Goal: Obtain resource: Obtain resource

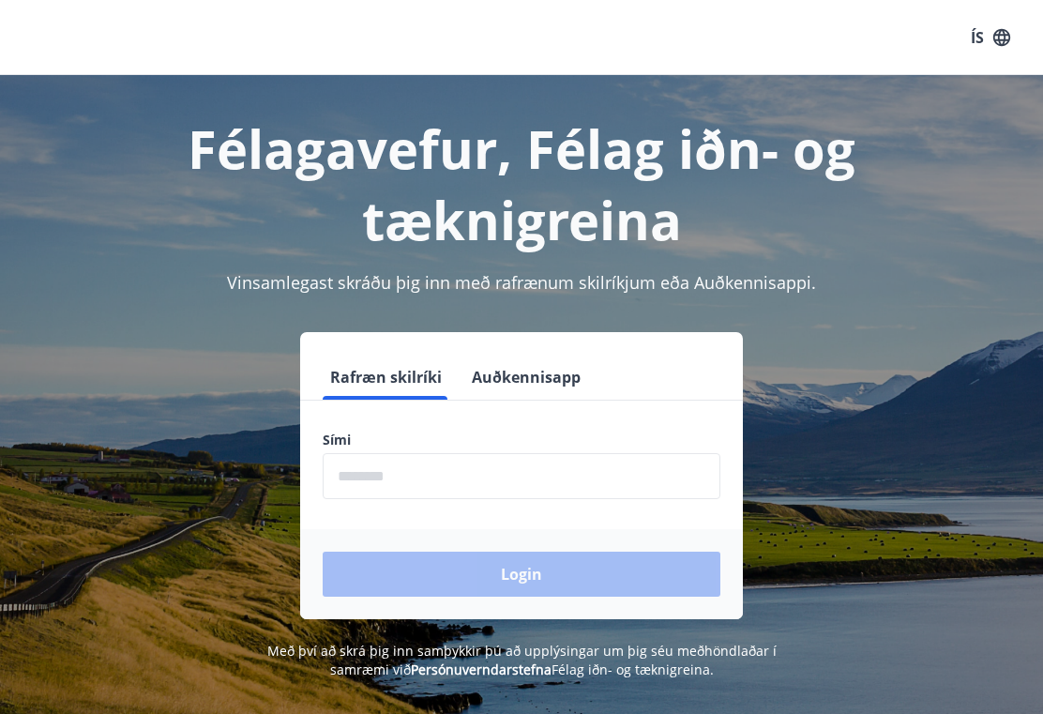
click at [541, 453] on input "phone" at bounding box center [522, 476] width 398 height 46
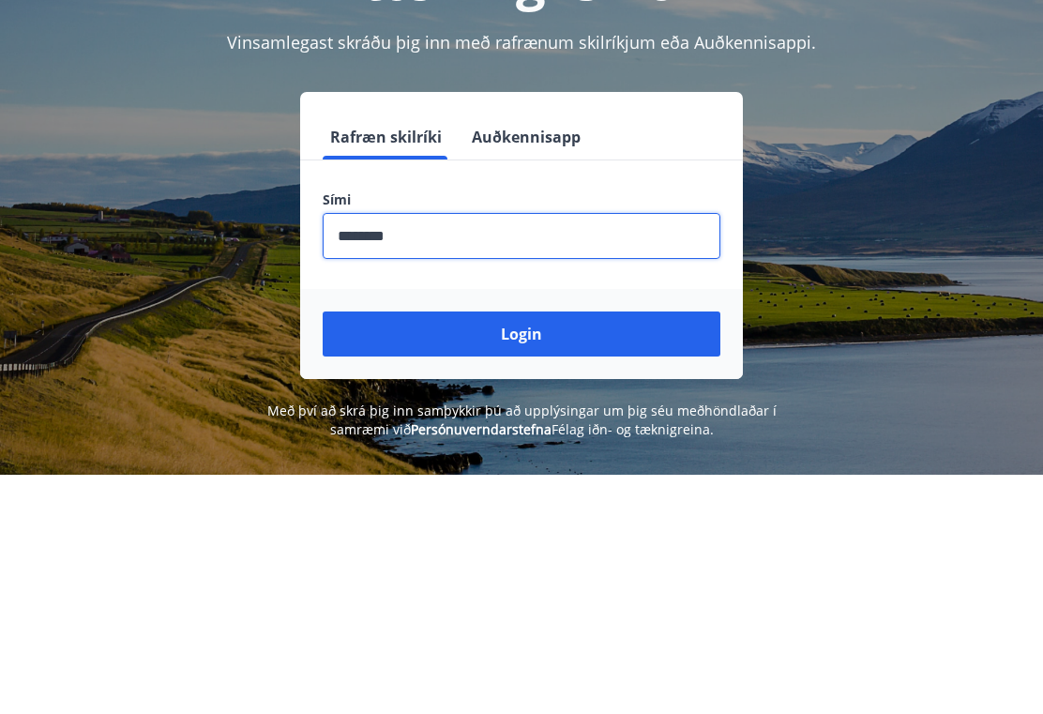
type input "********"
click at [584, 551] on button "Login" at bounding box center [522, 573] width 398 height 45
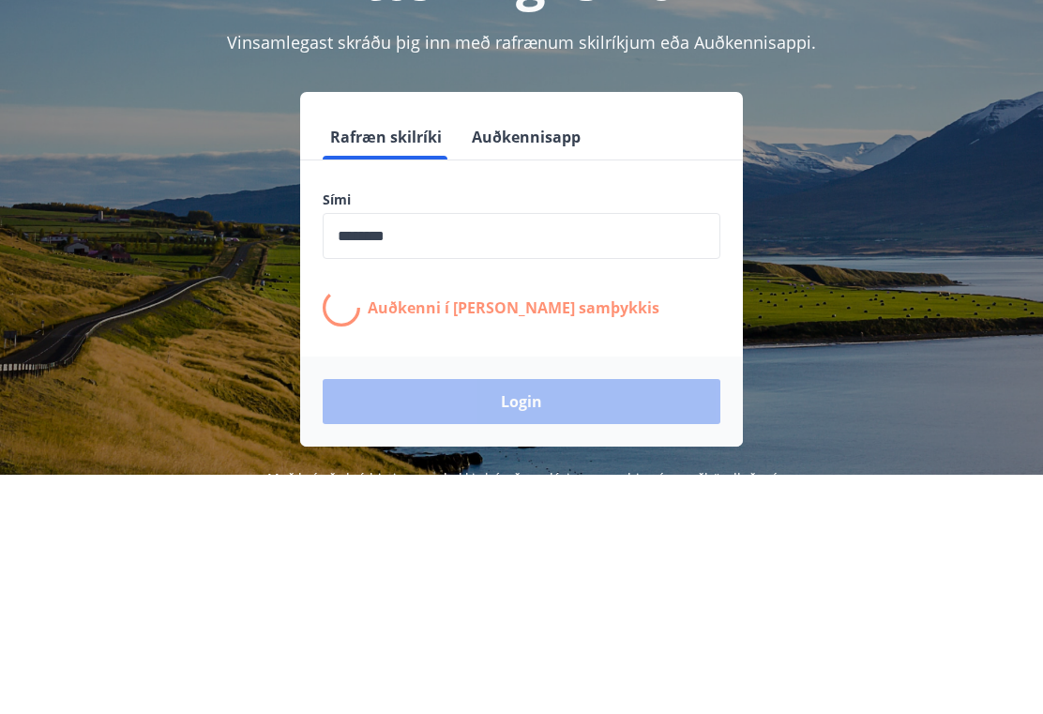
scroll to position [240, 0]
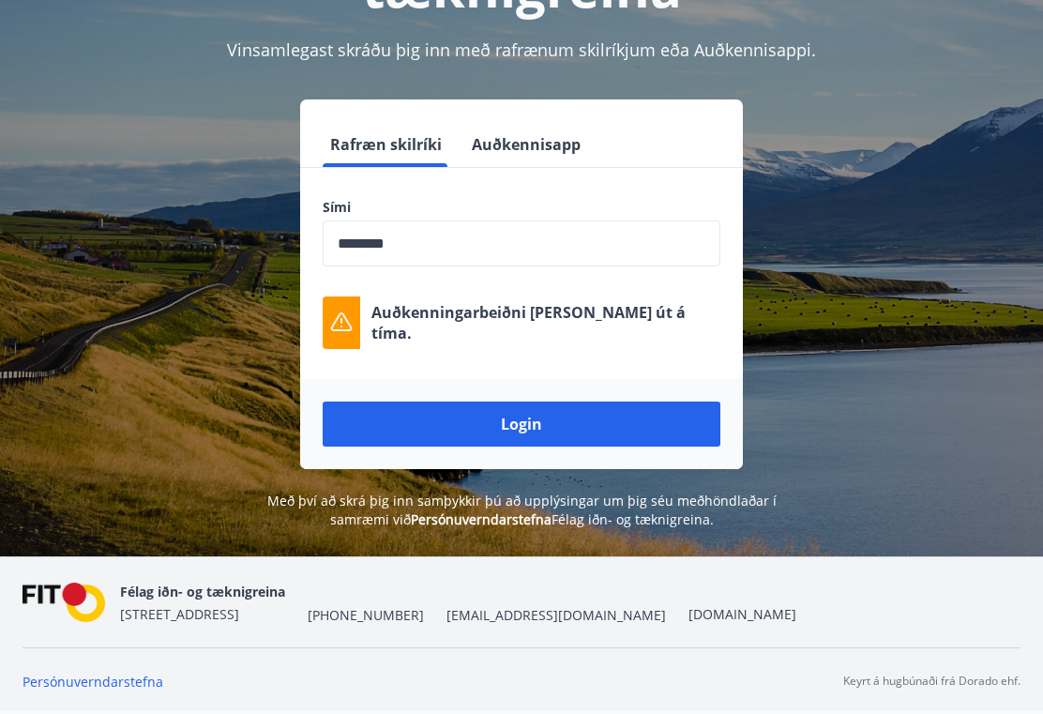
click at [612, 401] on button "Login" at bounding box center [522, 423] width 398 height 45
click at [664, 401] on button "Login" at bounding box center [522, 423] width 398 height 45
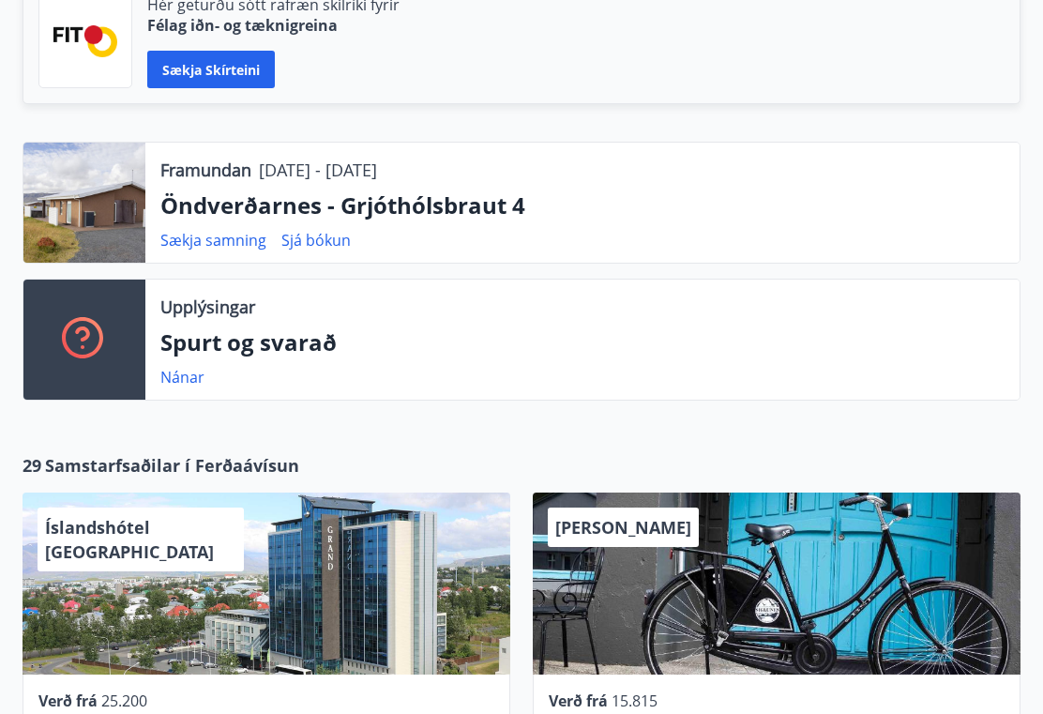
scroll to position [515, 0]
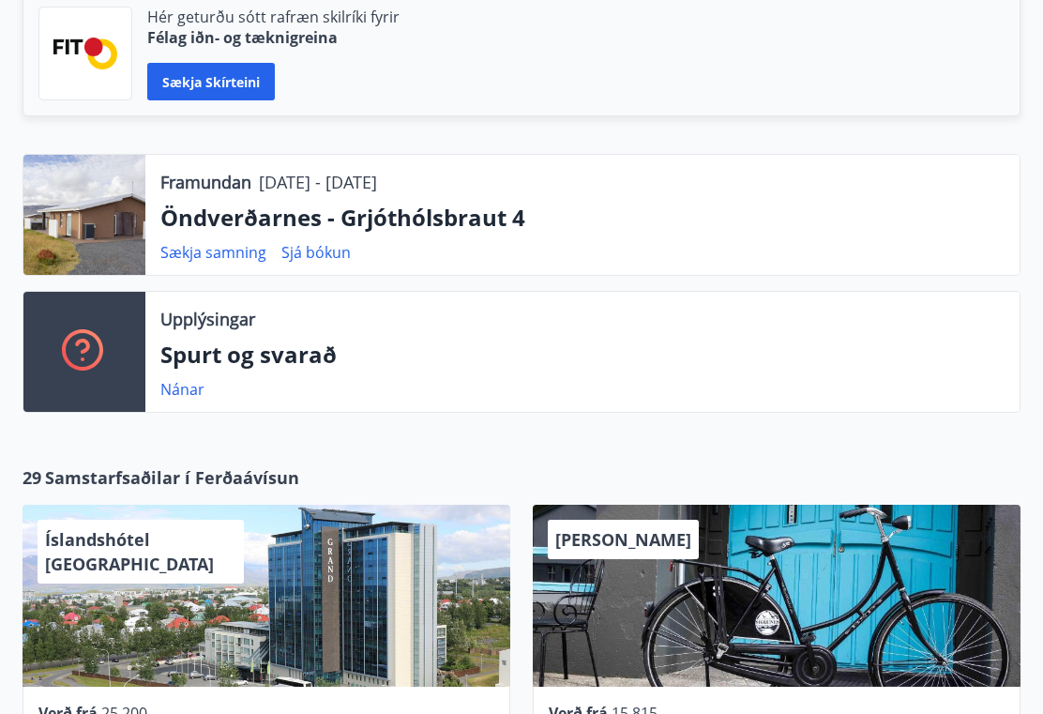
click at [310, 248] on link "Sjá bókun" at bounding box center [315, 252] width 69 height 21
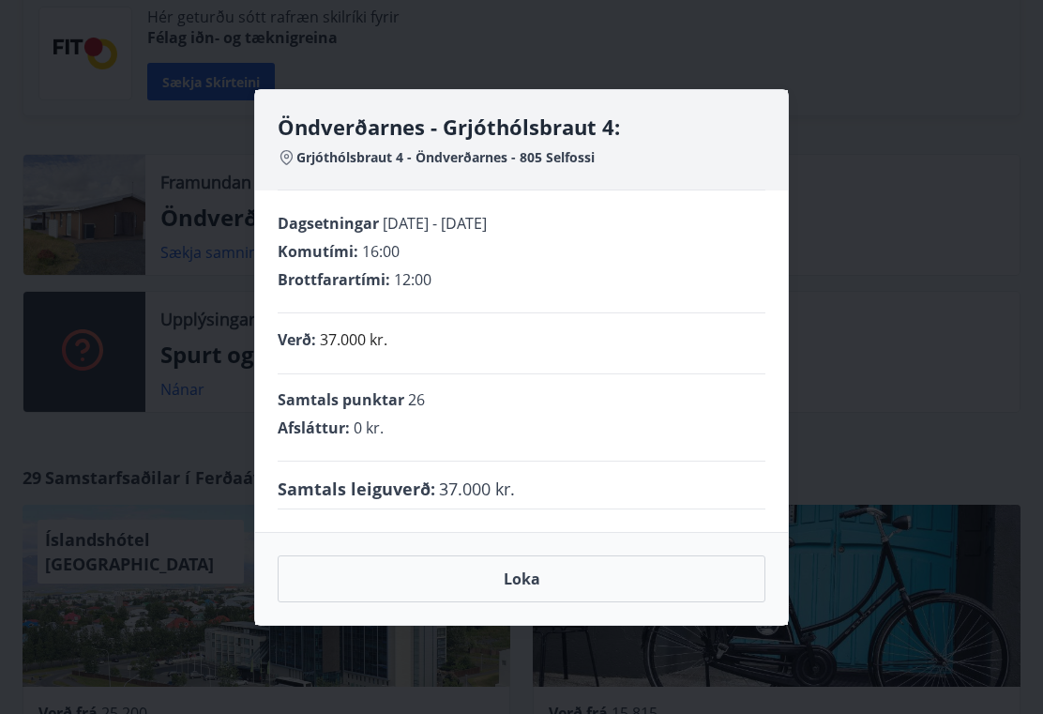
click at [537, 584] on button "Loka" at bounding box center [522, 578] width 488 height 47
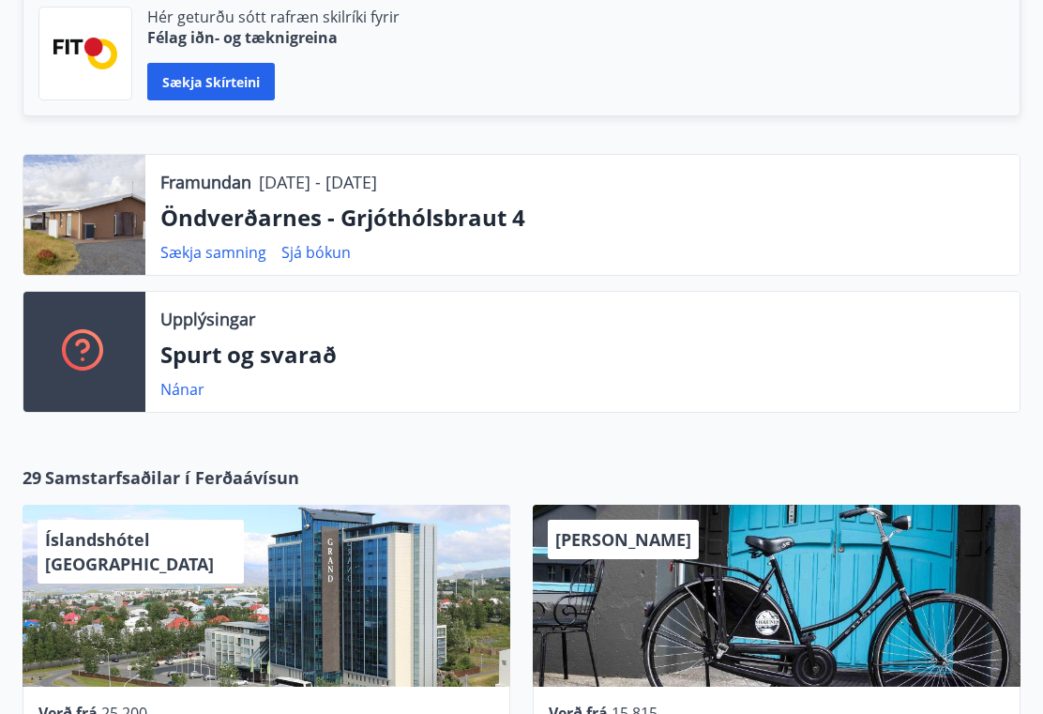
click at [210, 252] on link "Sækja samning" at bounding box center [213, 252] width 106 height 21
click at [511, 221] on p "Öndverðarnes - Grjóthólsbraut 4" at bounding box center [582, 218] width 844 height 32
click at [79, 225] on div at bounding box center [84, 215] width 122 height 120
click at [466, 218] on p "Öndverðarnes - Grjóthólsbraut 4" at bounding box center [582, 218] width 844 height 32
click at [496, 215] on p "Öndverðarnes - Grjóthólsbraut 4" at bounding box center [582, 218] width 844 height 32
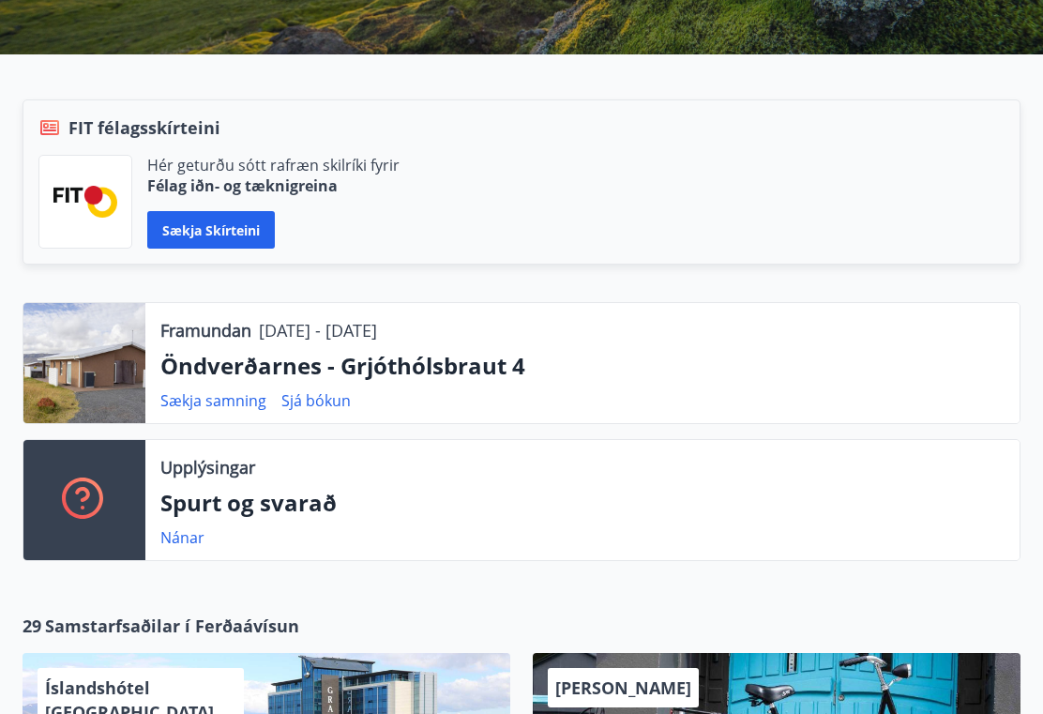
scroll to position [370, 0]
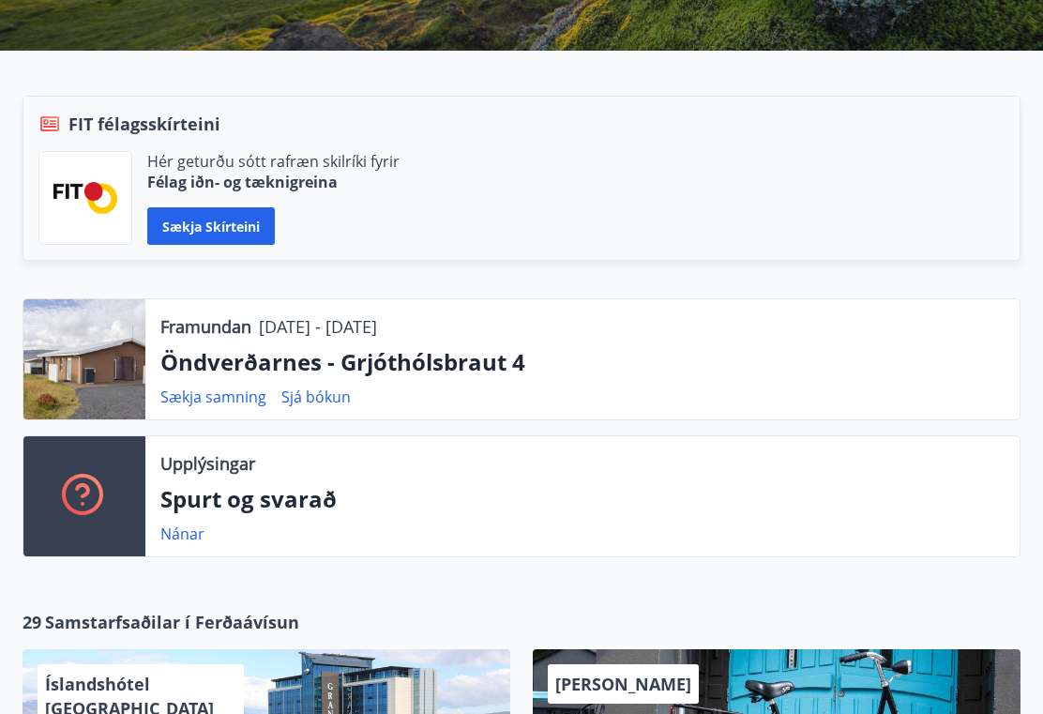
click at [471, 348] on p "Öndverðarnes - Grjóthólsbraut 4" at bounding box center [582, 362] width 844 height 32
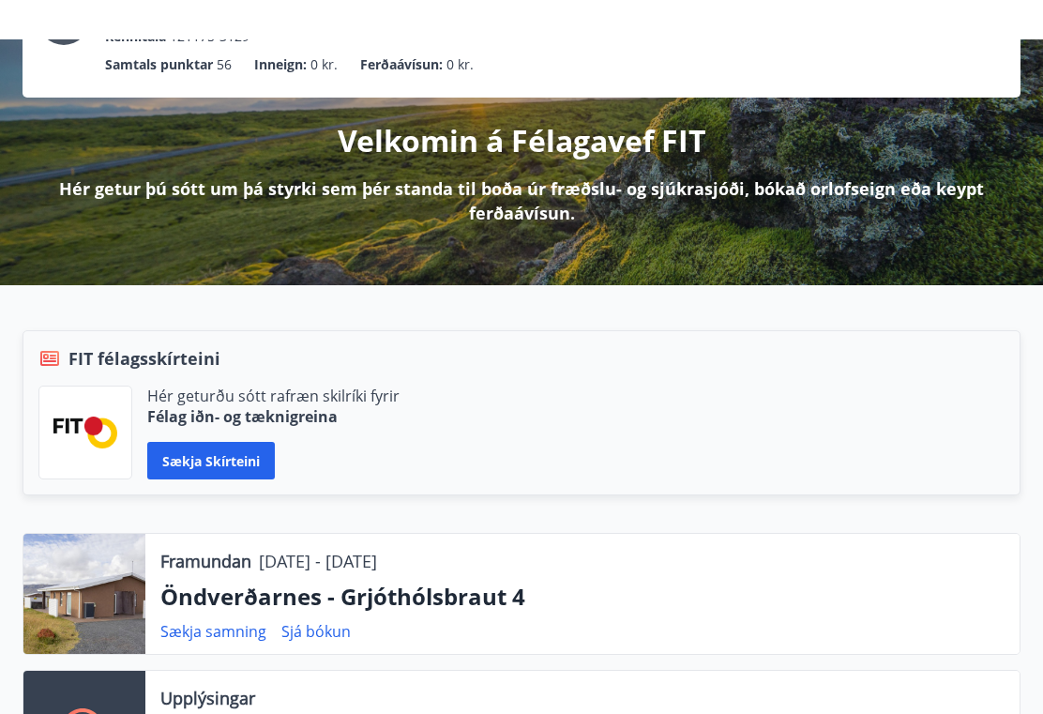
scroll to position [0, 0]
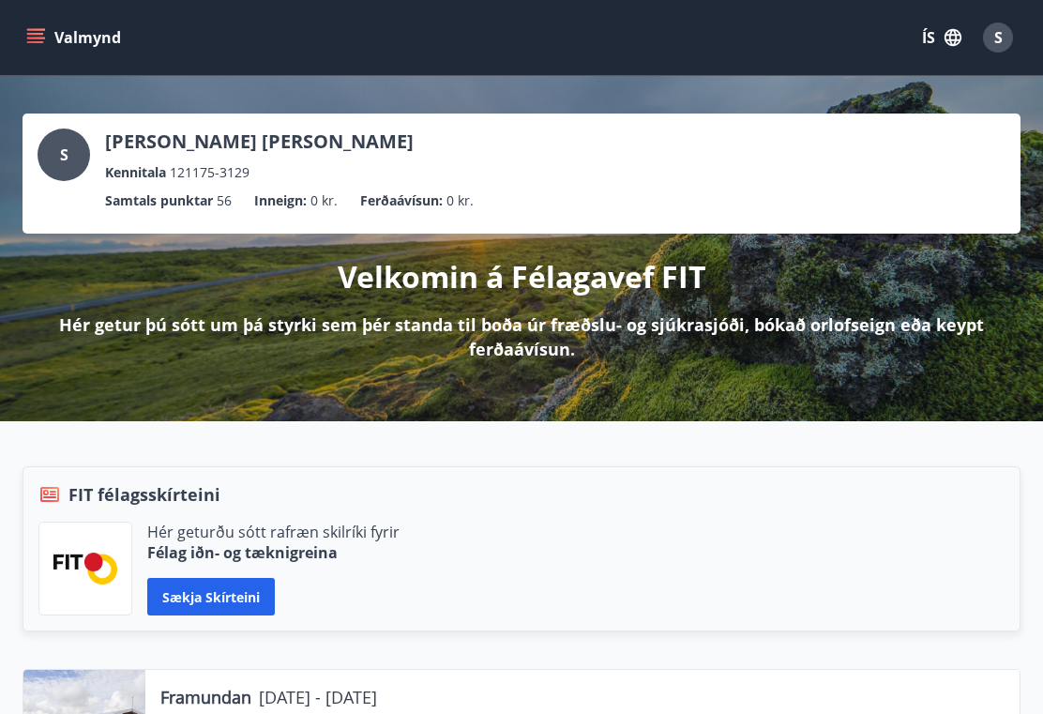
click at [918, 48] on button "ÍS" at bounding box center [941, 38] width 60 height 34
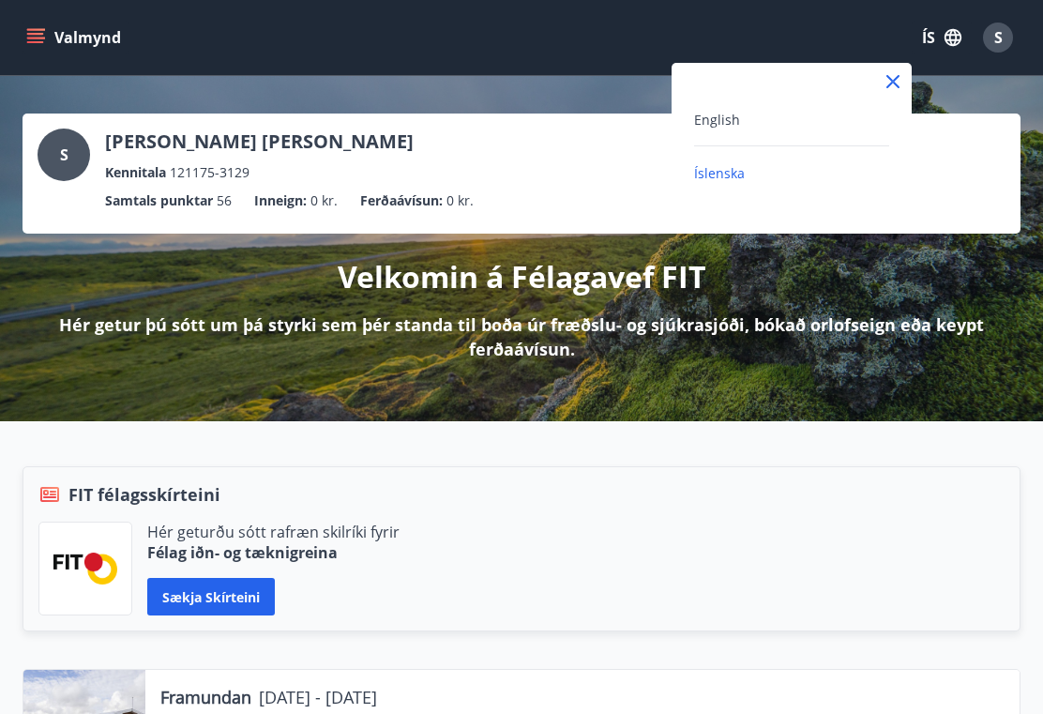
click at [728, 125] on span "English" at bounding box center [717, 120] width 46 height 18
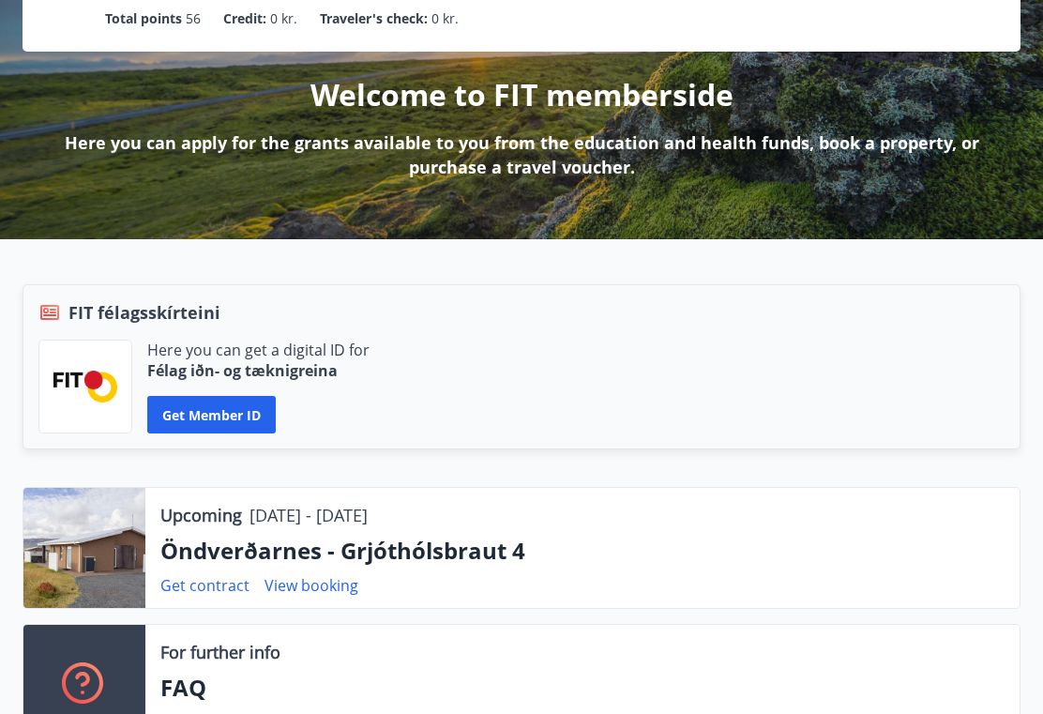
scroll to position [314, 0]
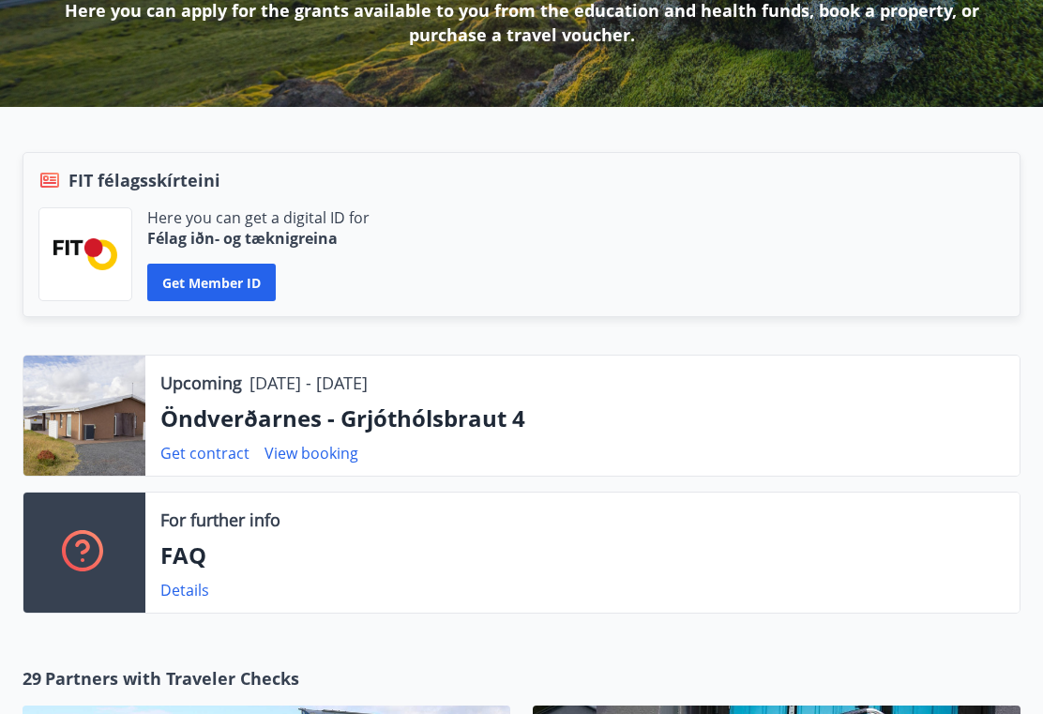
click at [219, 459] on link "Get contract" at bounding box center [204, 453] width 89 height 21
click at [199, 457] on link "Get contract" at bounding box center [204, 453] width 89 height 21
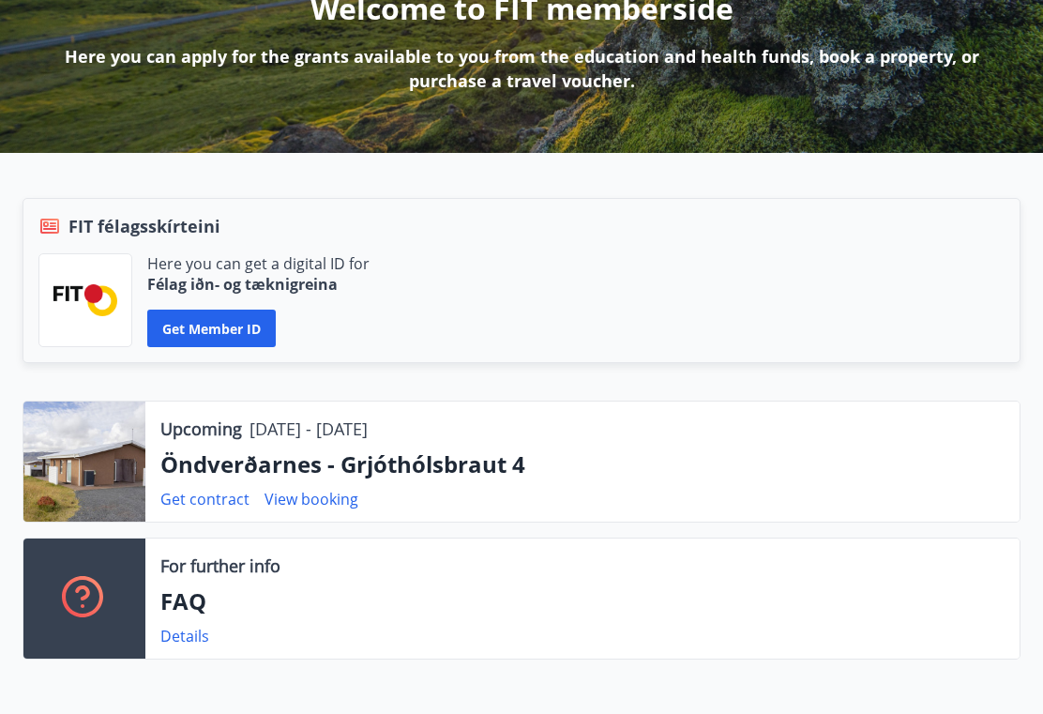
scroll to position [267, 0]
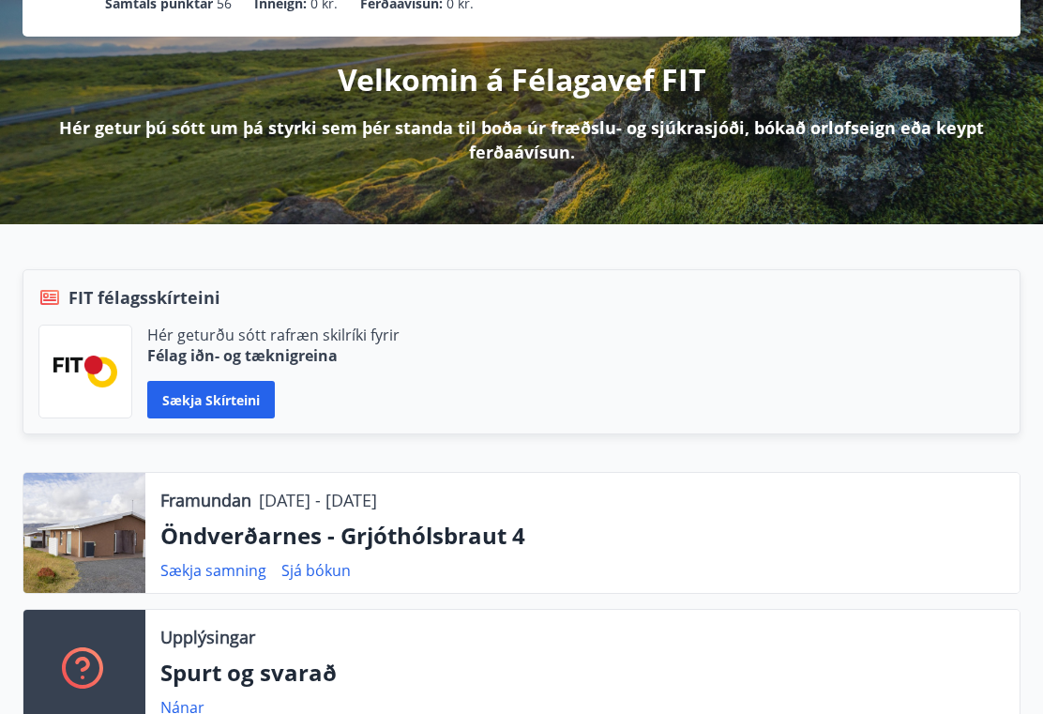
scroll to position [197, 0]
click at [231, 576] on link "Sækja samning" at bounding box center [213, 570] width 106 height 21
click at [751, 541] on p "Öndverðarnes - Grjóthólsbraut 4" at bounding box center [582, 535] width 844 height 32
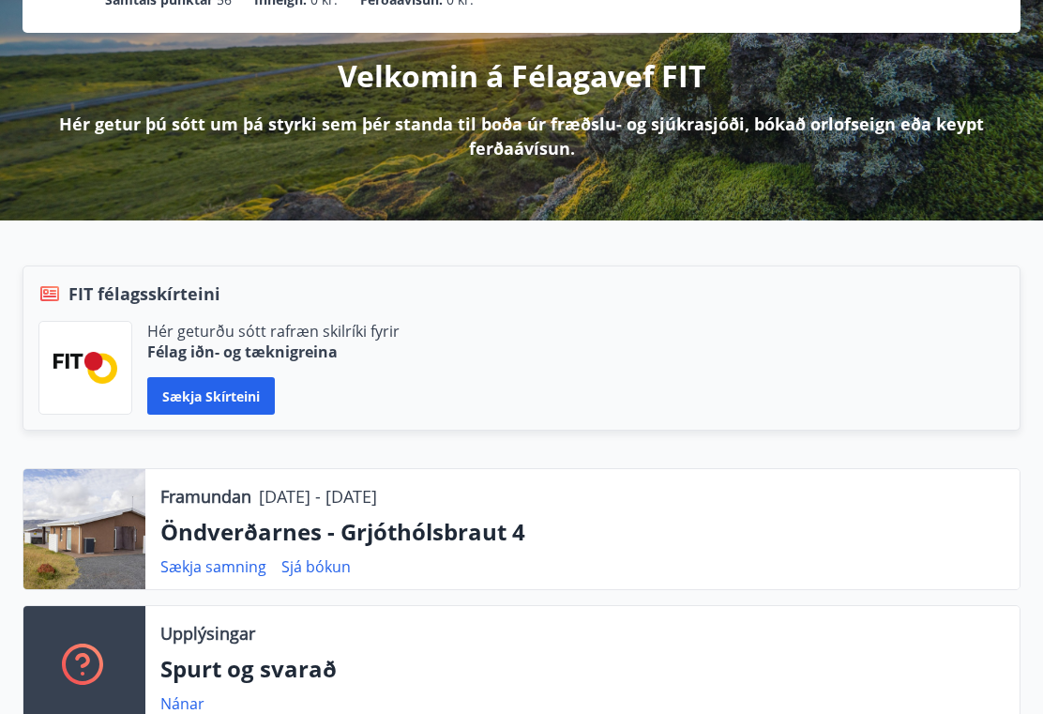
scroll to position [201, 0]
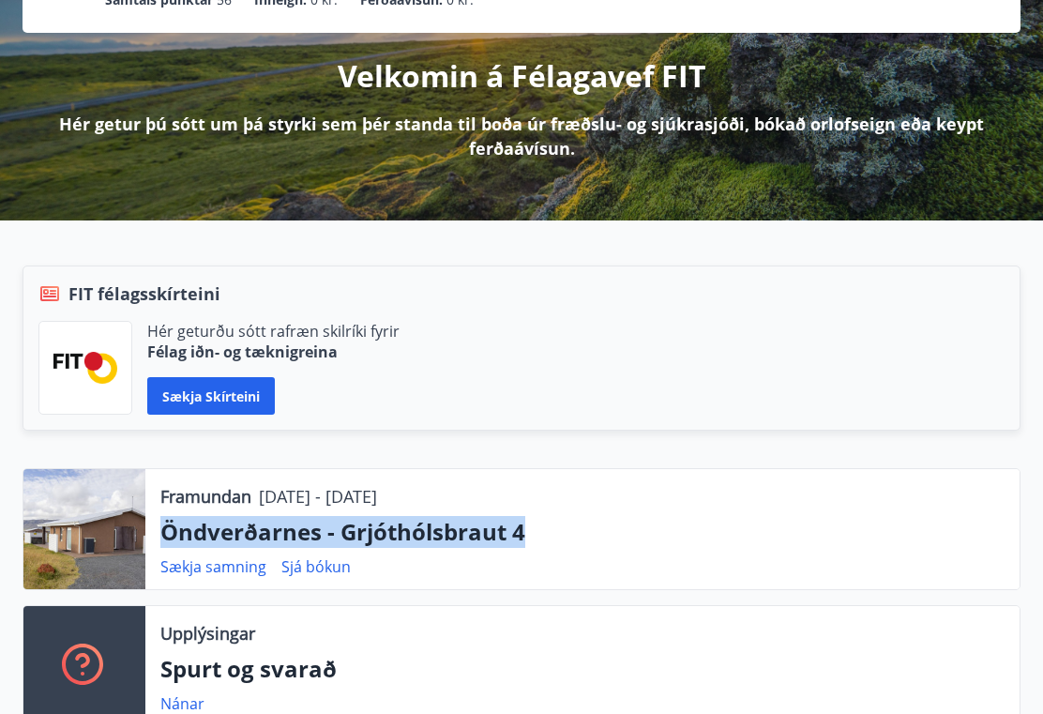
copy p "Öndverðarnes - Grjóthólsbraut 4"
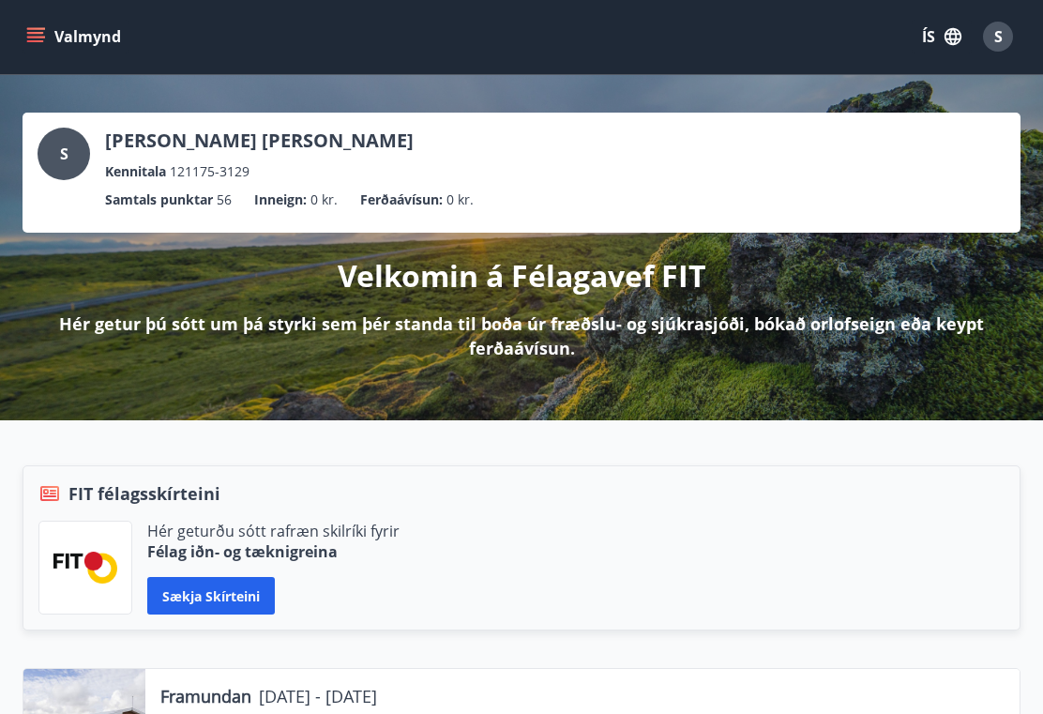
scroll to position [0, 0]
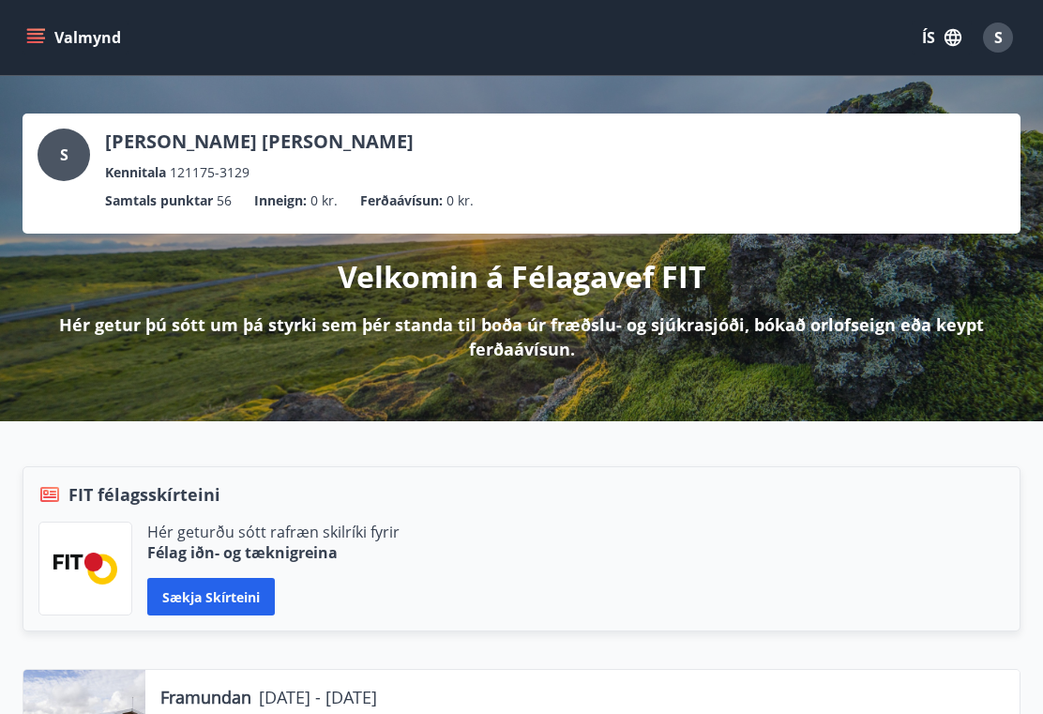
click at [934, 39] on button "ÍS" at bounding box center [941, 38] width 60 height 34
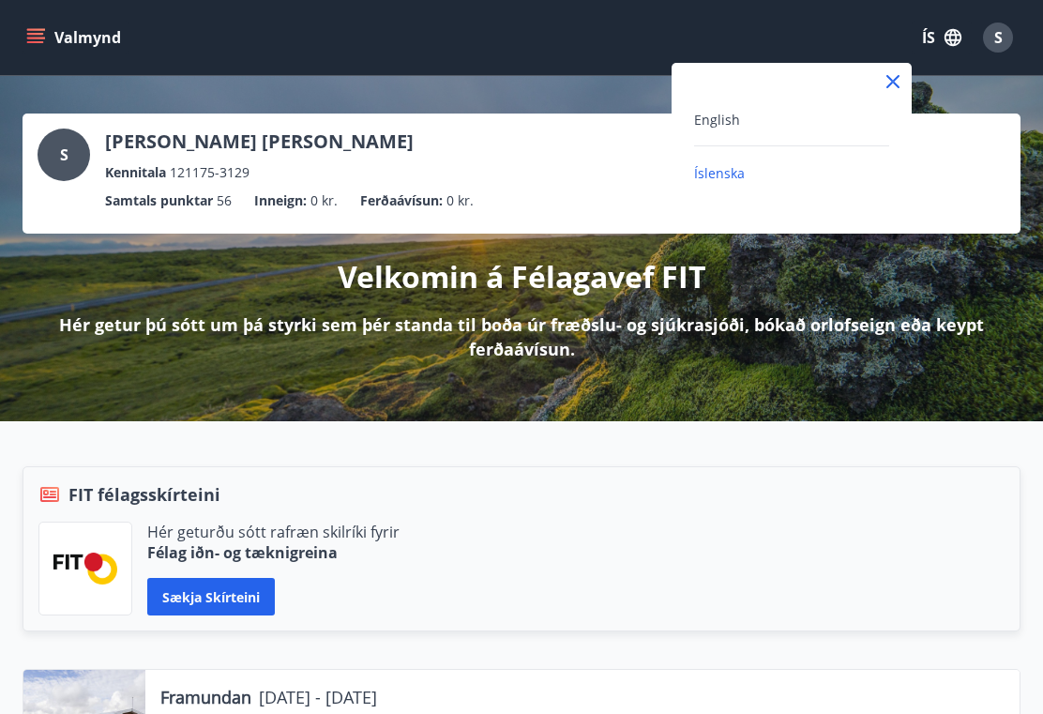
click at [818, 126] on div "English" at bounding box center [791, 119] width 195 height 23
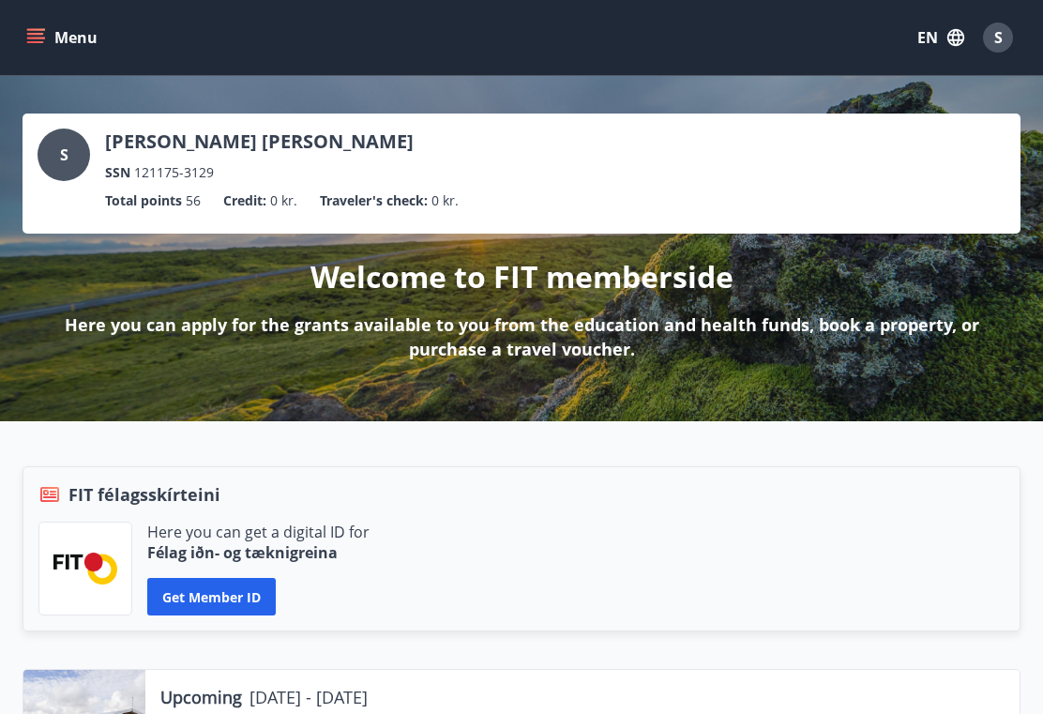
click at [951, 33] on icon "button" at bounding box center [955, 37] width 21 height 21
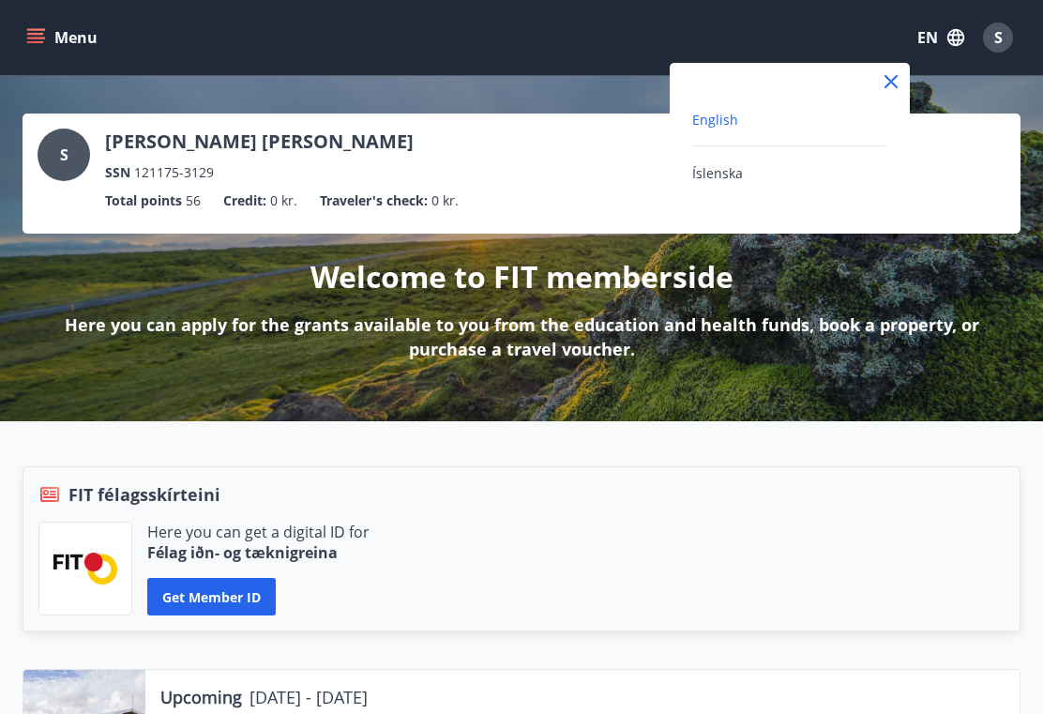
click at [985, 38] on div at bounding box center [521, 357] width 1043 height 714
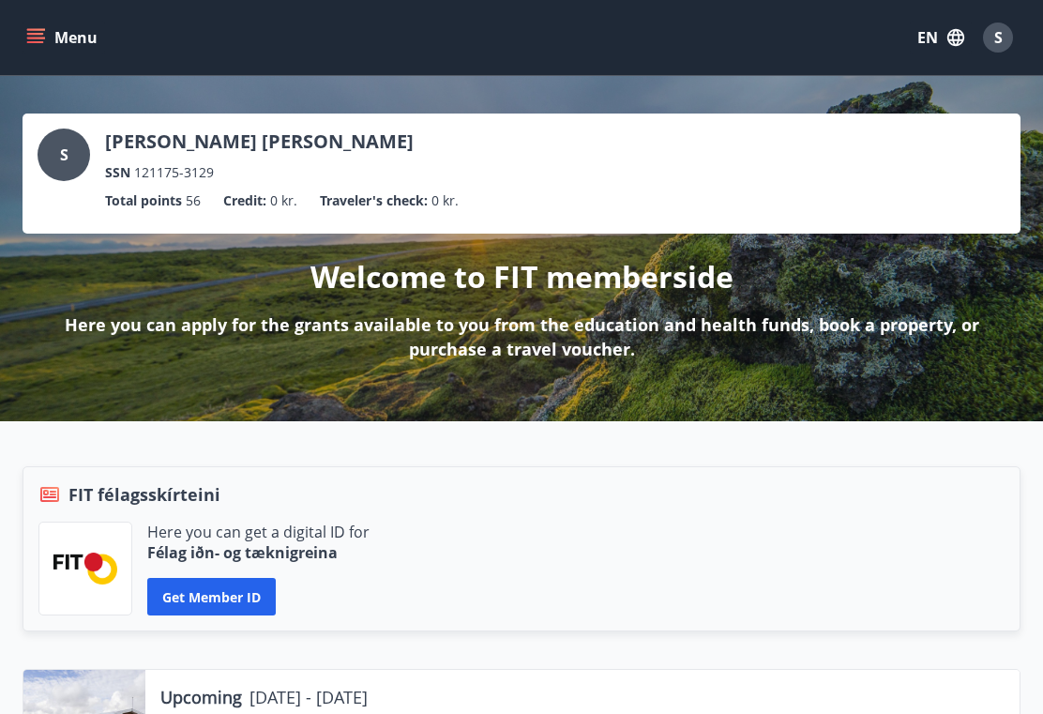
click at [1005, 33] on div "S" at bounding box center [998, 38] width 30 height 30
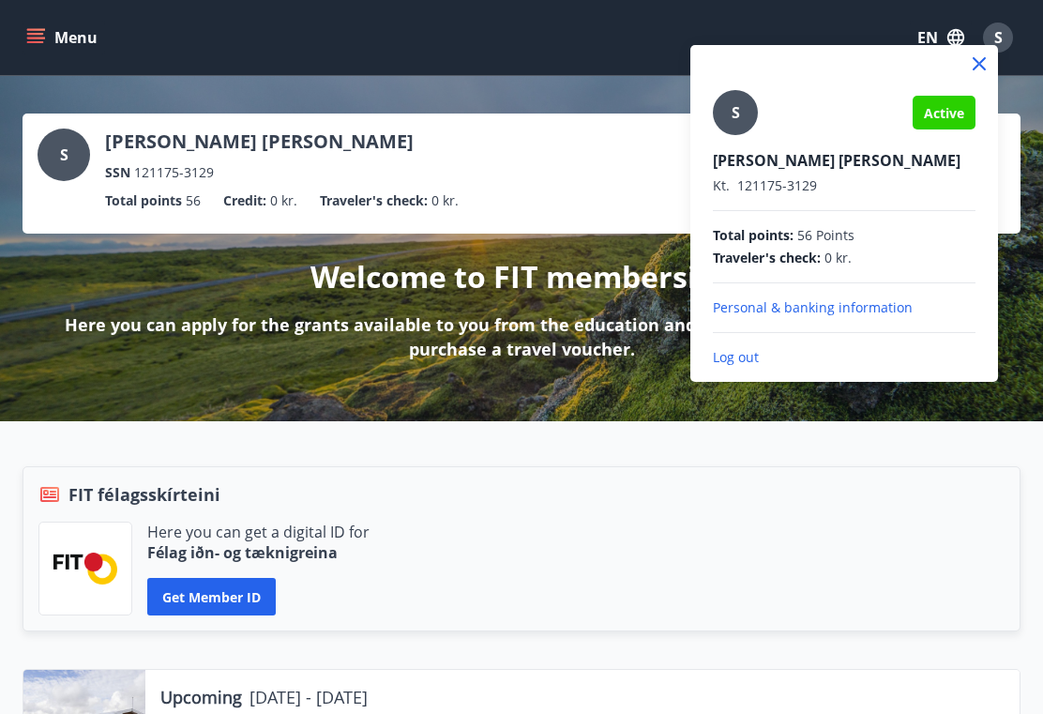
click at [905, 562] on div at bounding box center [521, 357] width 1043 height 714
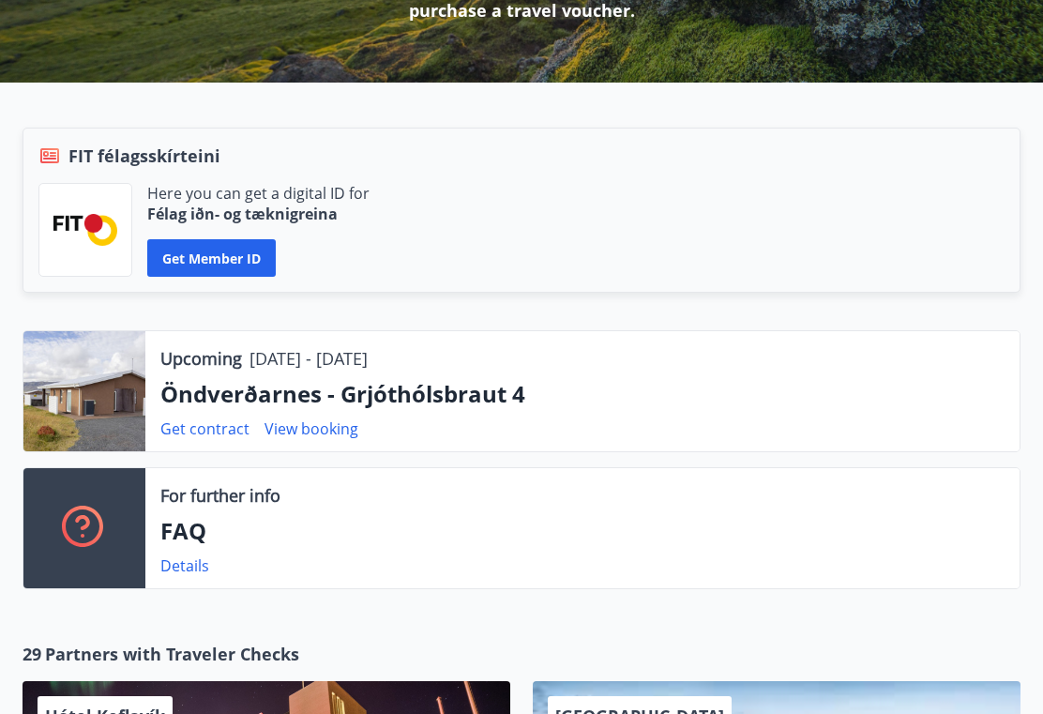
scroll to position [338, 0]
click at [195, 438] on link "Get contract" at bounding box center [204, 428] width 89 height 21
click at [205, 427] on link "Get contract" at bounding box center [204, 428] width 89 height 21
click at [201, 429] on link "Get contract" at bounding box center [204, 428] width 89 height 21
click at [191, 436] on link "Get contract" at bounding box center [204, 428] width 89 height 21
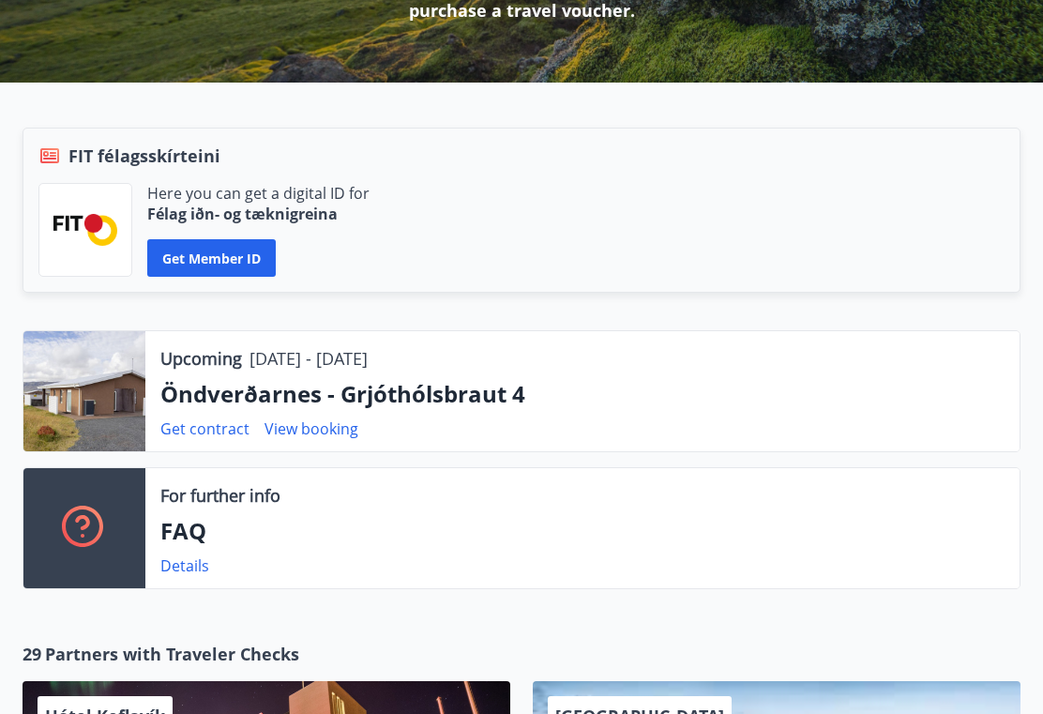
click at [198, 443] on div "Upcoming 15.08.2025 - 22.08.2025 Öndverðarnes - Grjóthólsbraut 4 Get contract V…" at bounding box center [582, 391] width 874 height 120
click at [198, 437] on link "Get contract" at bounding box center [204, 428] width 89 height 21
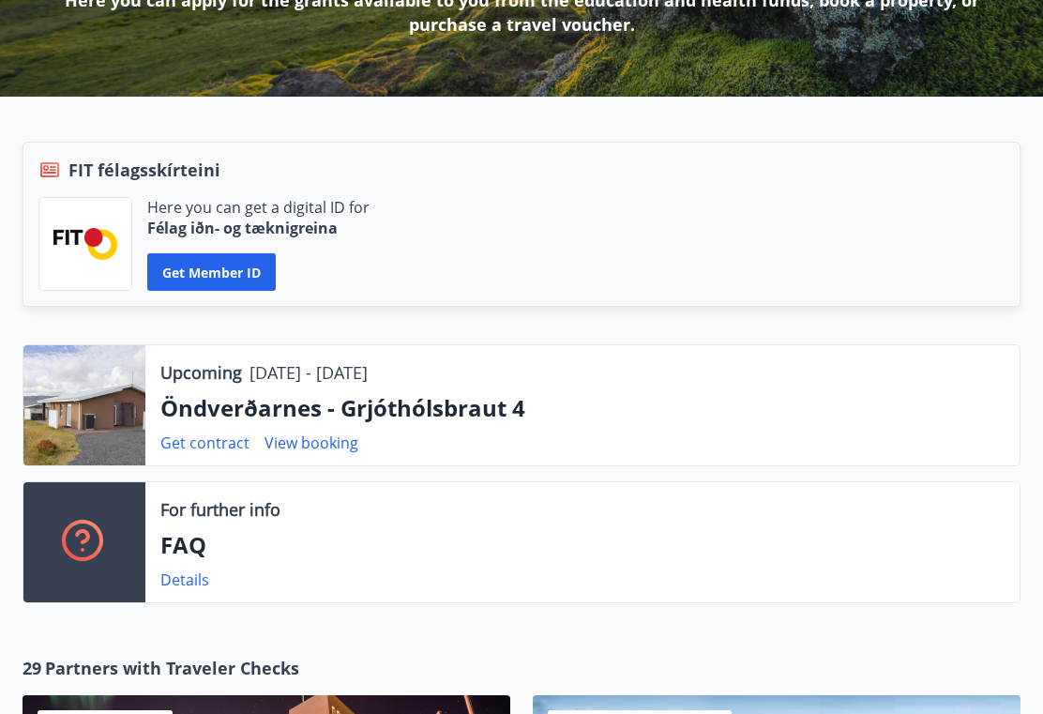
scroll to position [324, 0]
click at [339, 445] on link "View booking" at bounding box center [311, 442] width 94 height 21
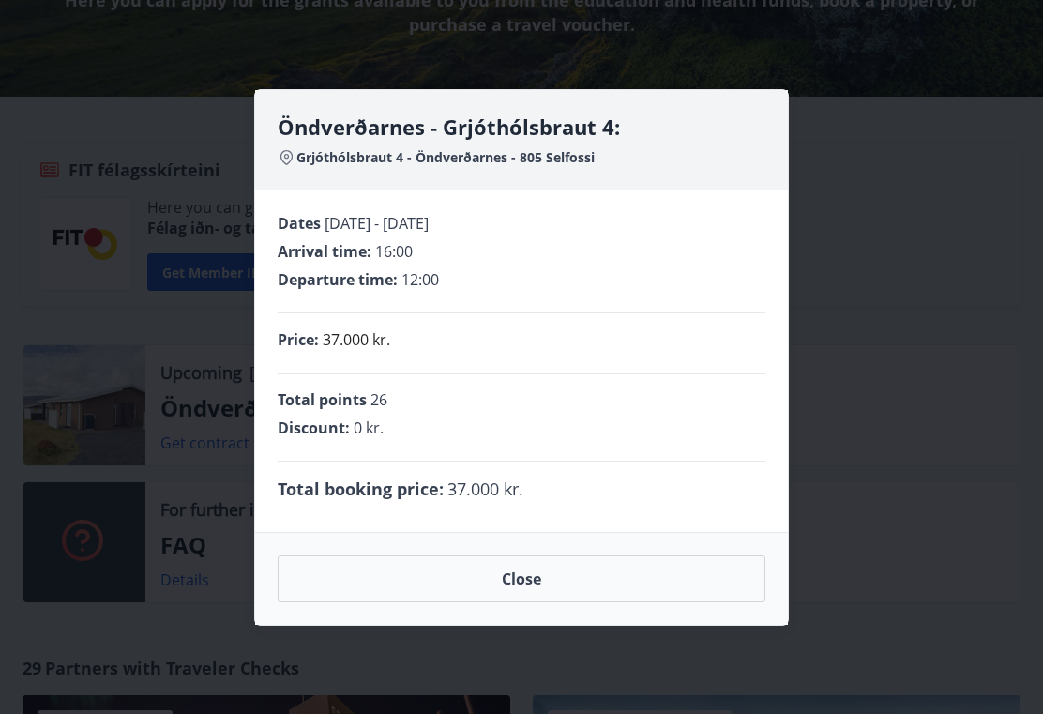
click at [572, 598] on button "Close" at bounding box center [522, 578] width 488 height 47
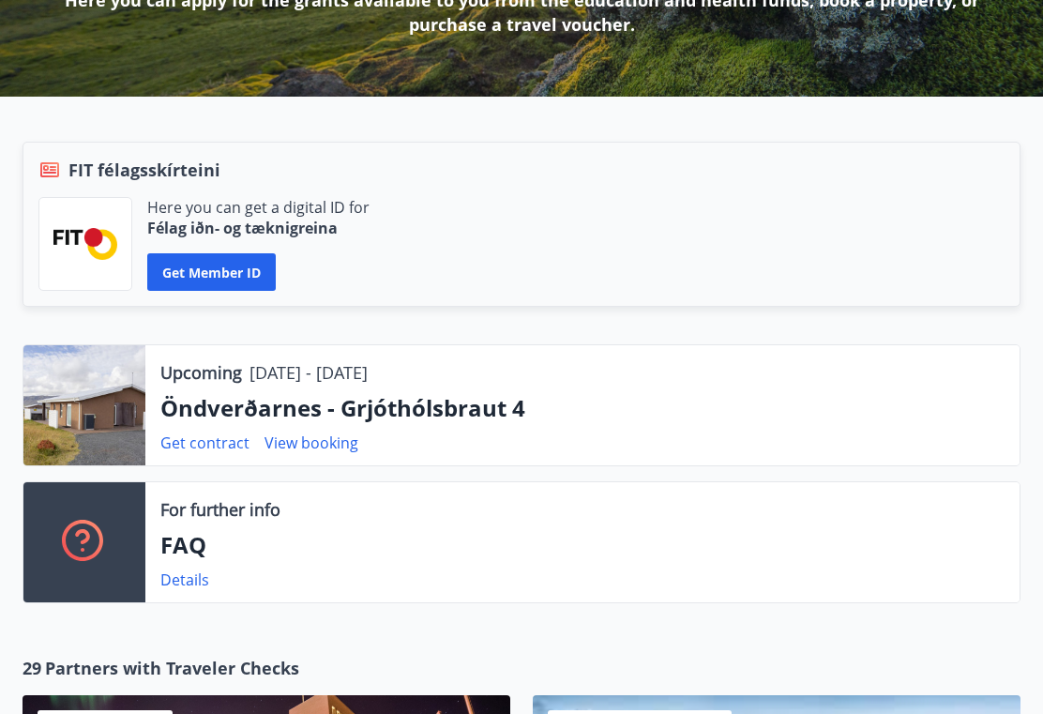
click at [181, 588] on link "Details" at bounding box center [184, 579] width 49 height 21
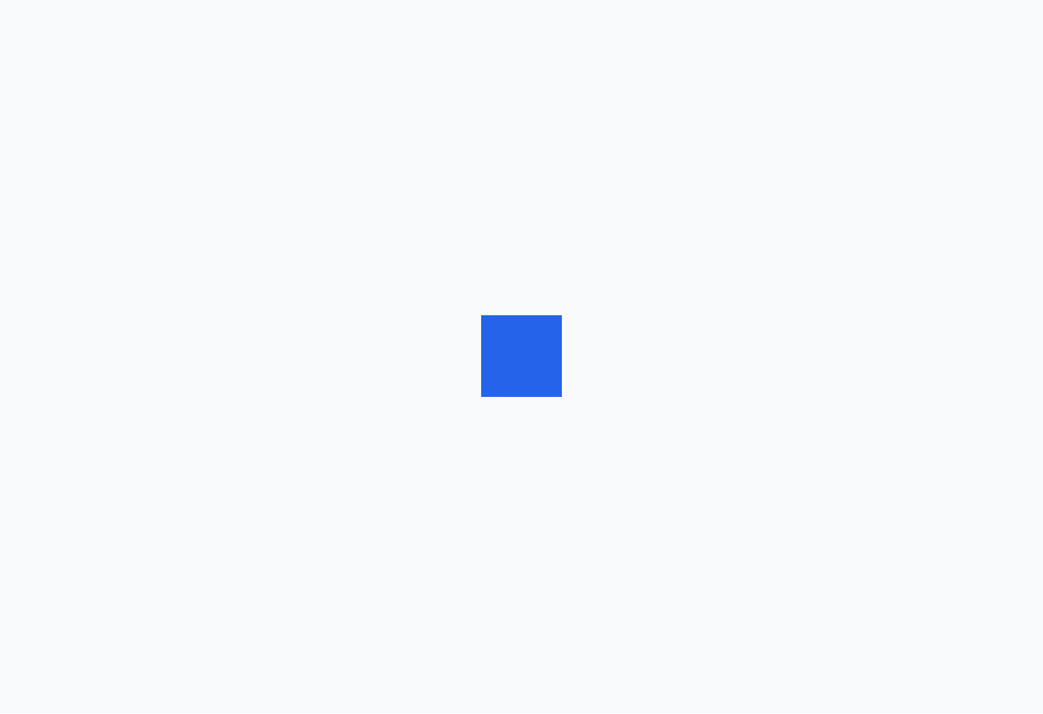
scroll to position [1, 0]
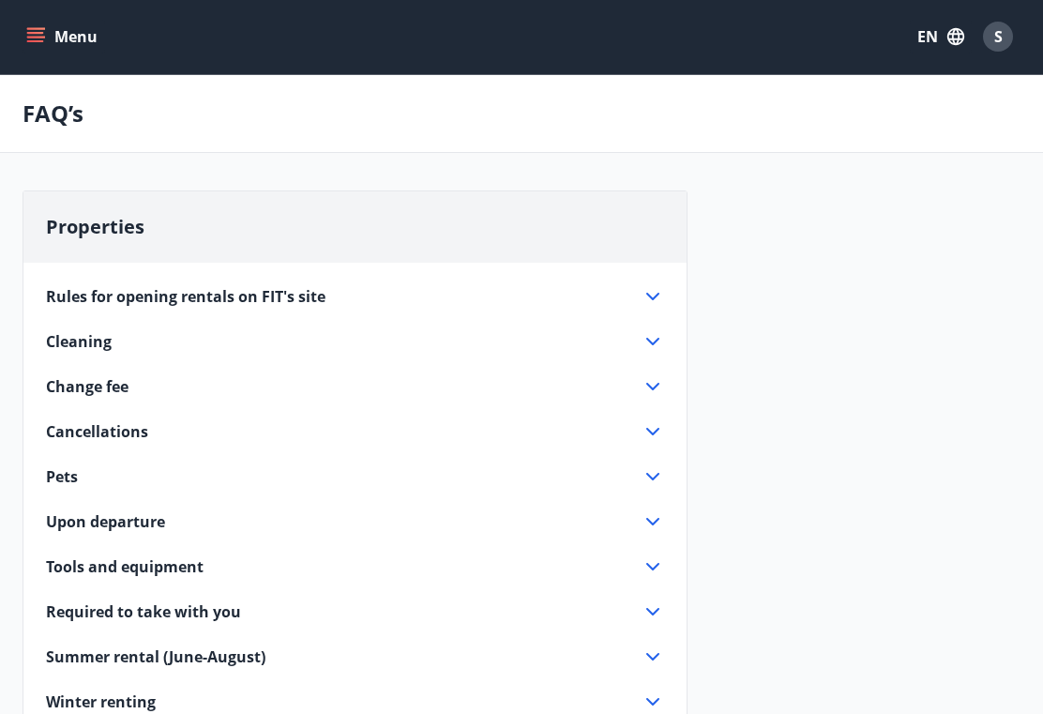
click at [659, 352] on icon at bounding box center [652, 341] width 23 height 23
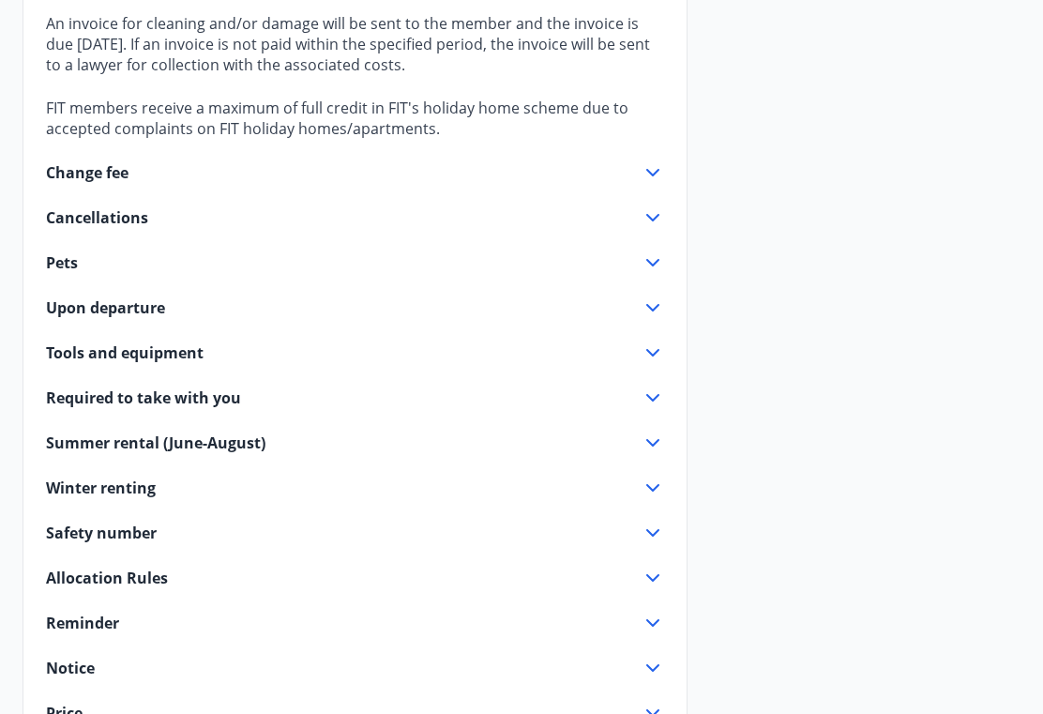
scroll to position [543, 0]
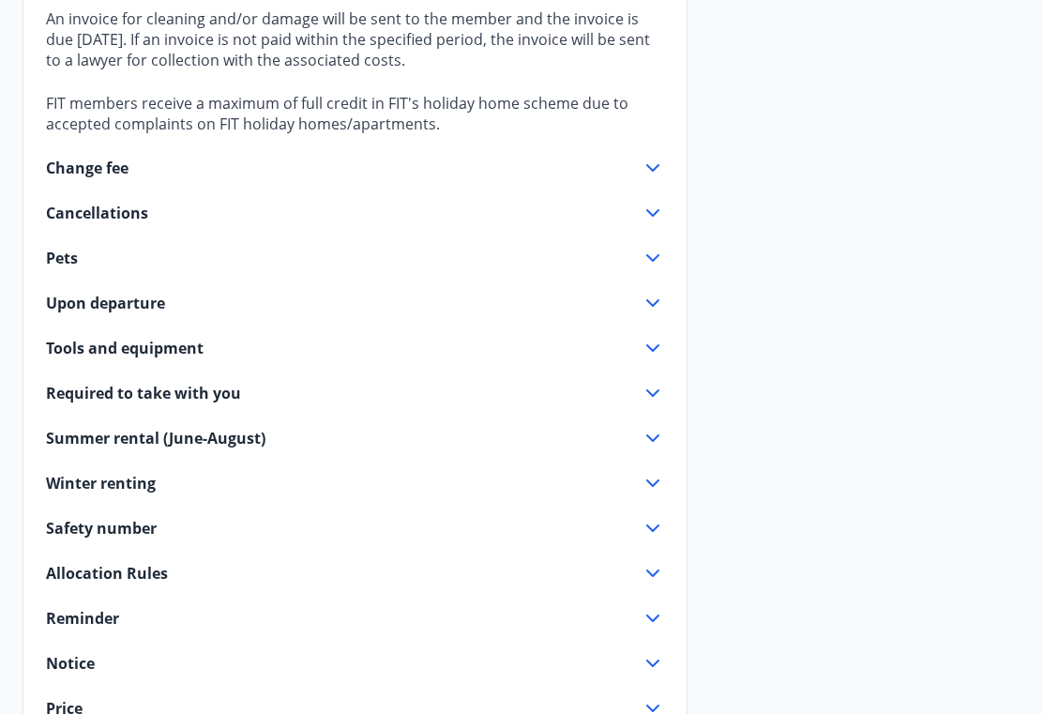
click at [654, 309] on icon at bounding box center [652, 304] width 23 height 23
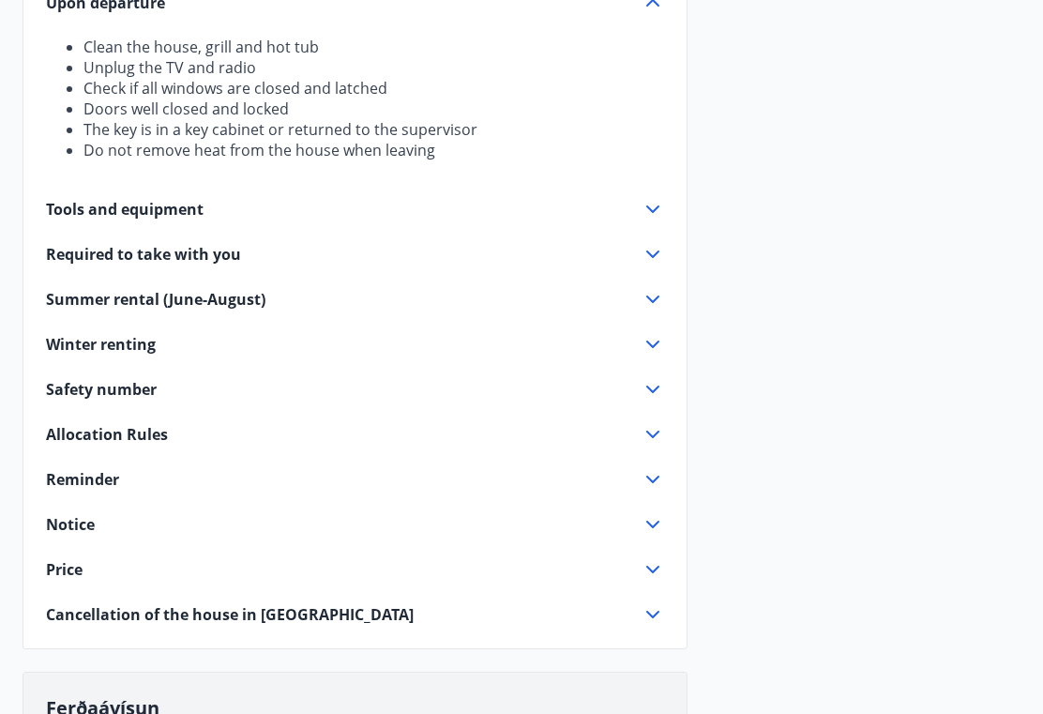
scroll to position [519, 0]
click at [655, 301] on icon at bounding box center [652, 300] width 13 height 8
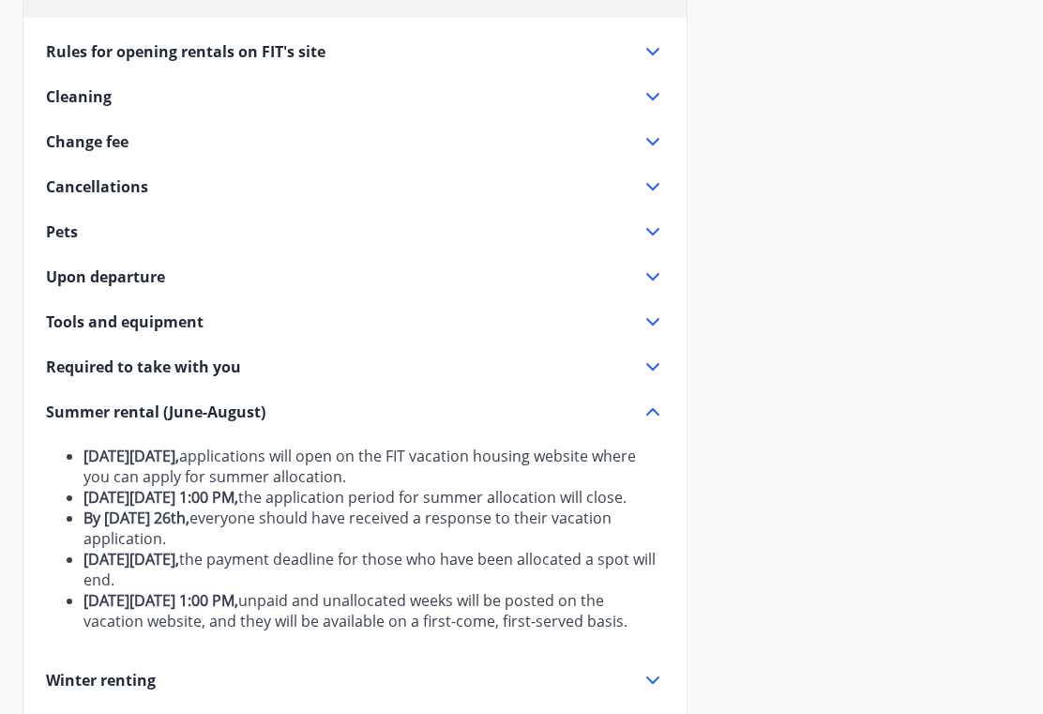
scroll to position [246, 0]
click at [659, 101] on icon at bounding box center [652, 96] width 23 height 23
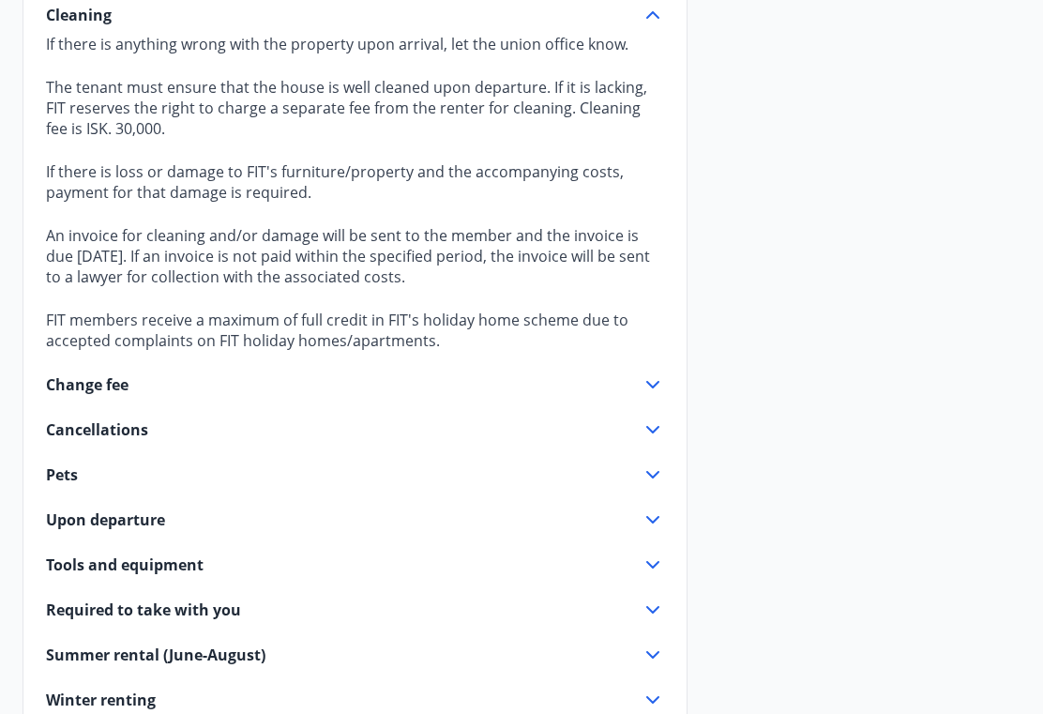
scroll to position [337, 0]
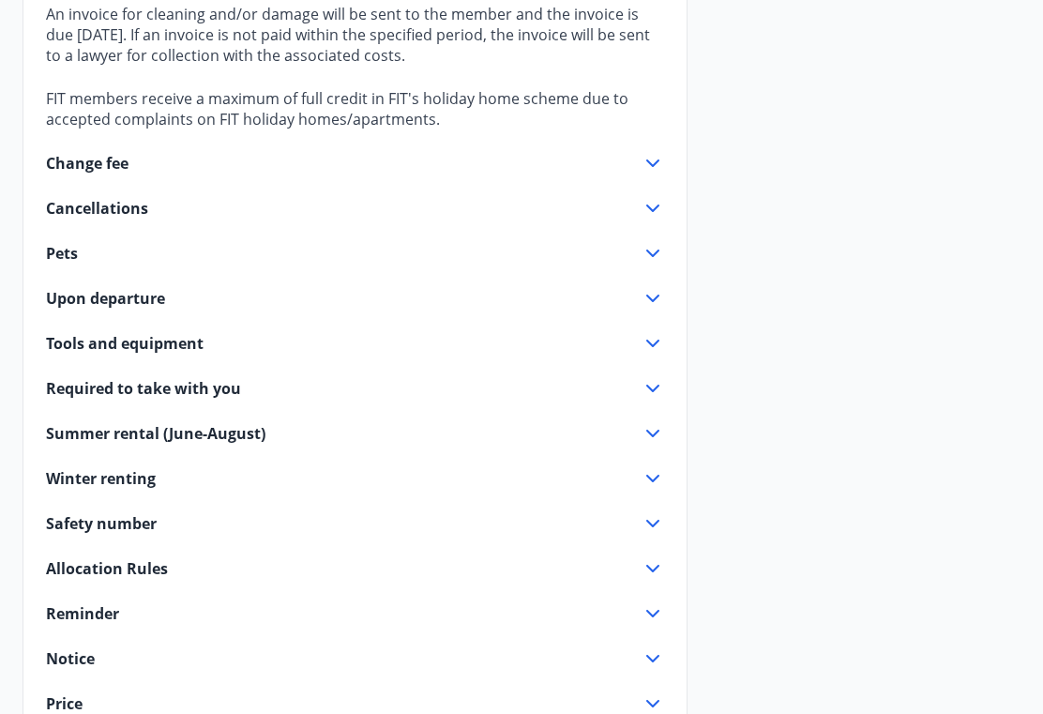
click at [659, 300] on icon at bounding box center [652, 299] width 23 height 23
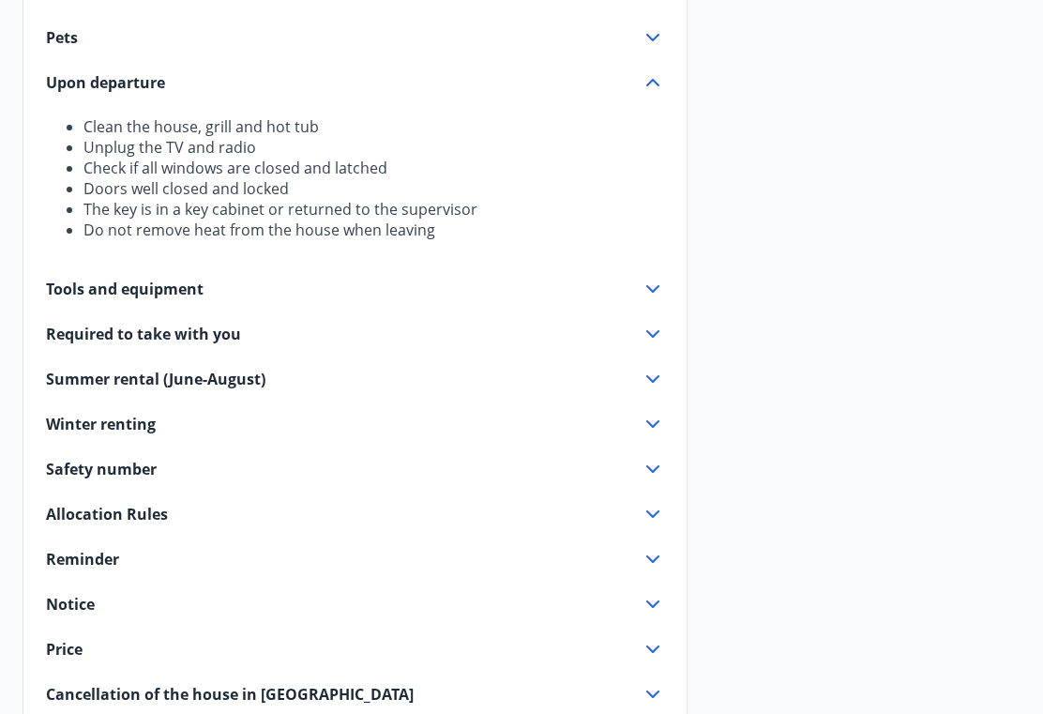
scroll to position [439, 0]
click at [645, 293] on icon at bounding box center [652, 289] width 23 height 23
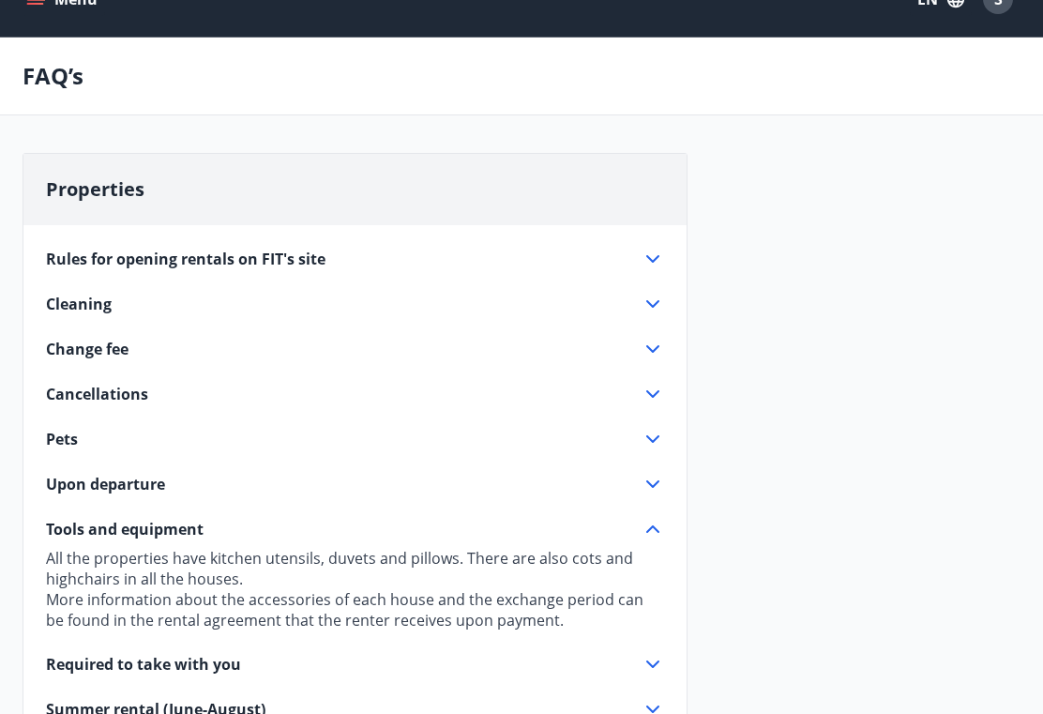
scroll to position [0, 0]
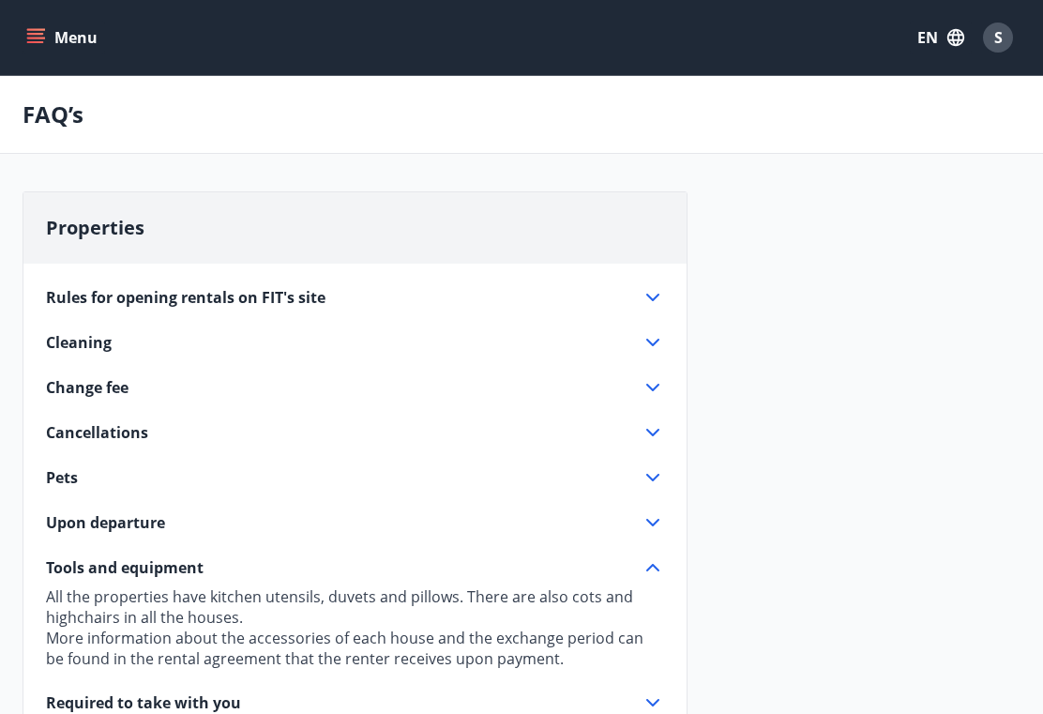
click at [87, 40] on button "Menu" at bounding box center [64, 38] width 83 height 34
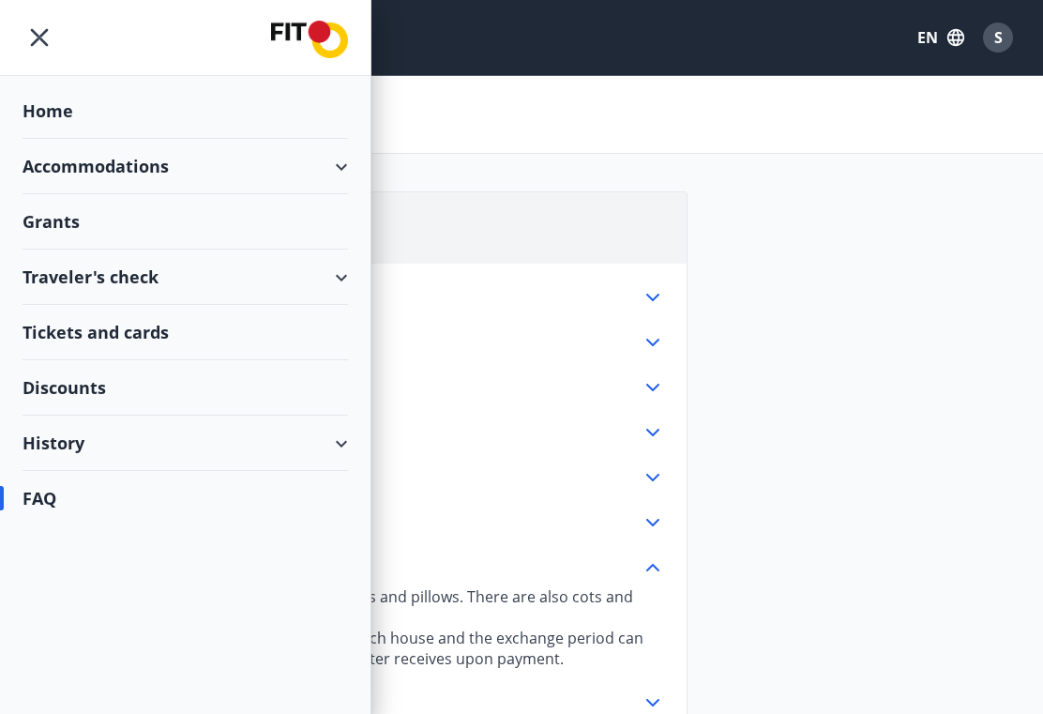
click at [48, 113] on div "Home" at bounding box center [185, 110] width 325 height 55
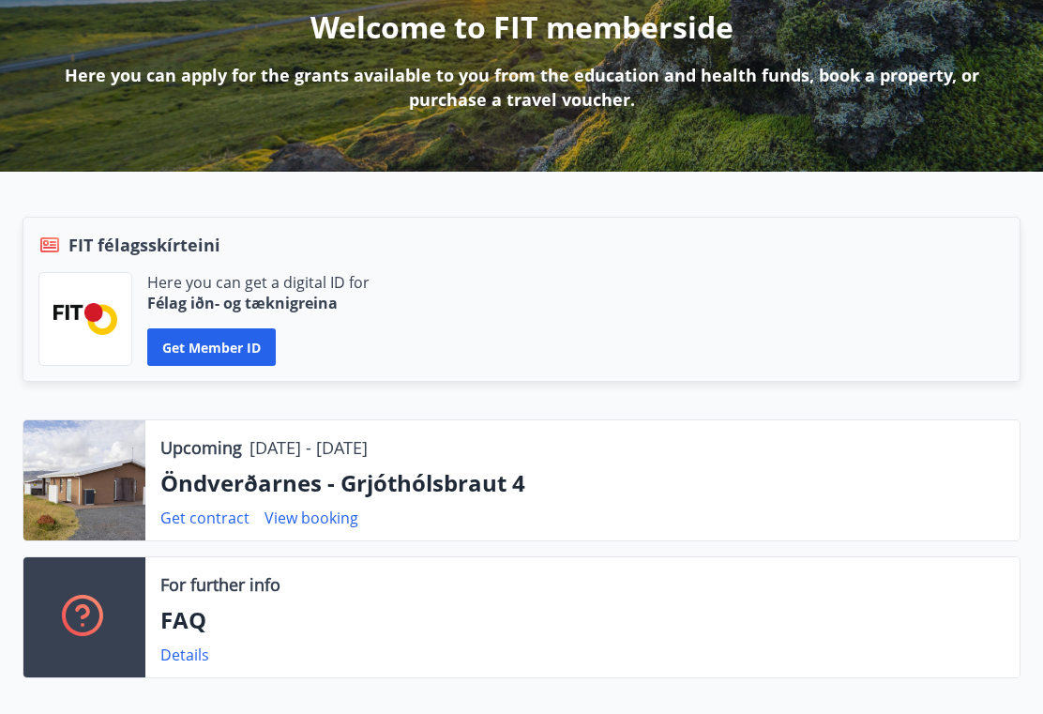
scroll to position [259, 0]
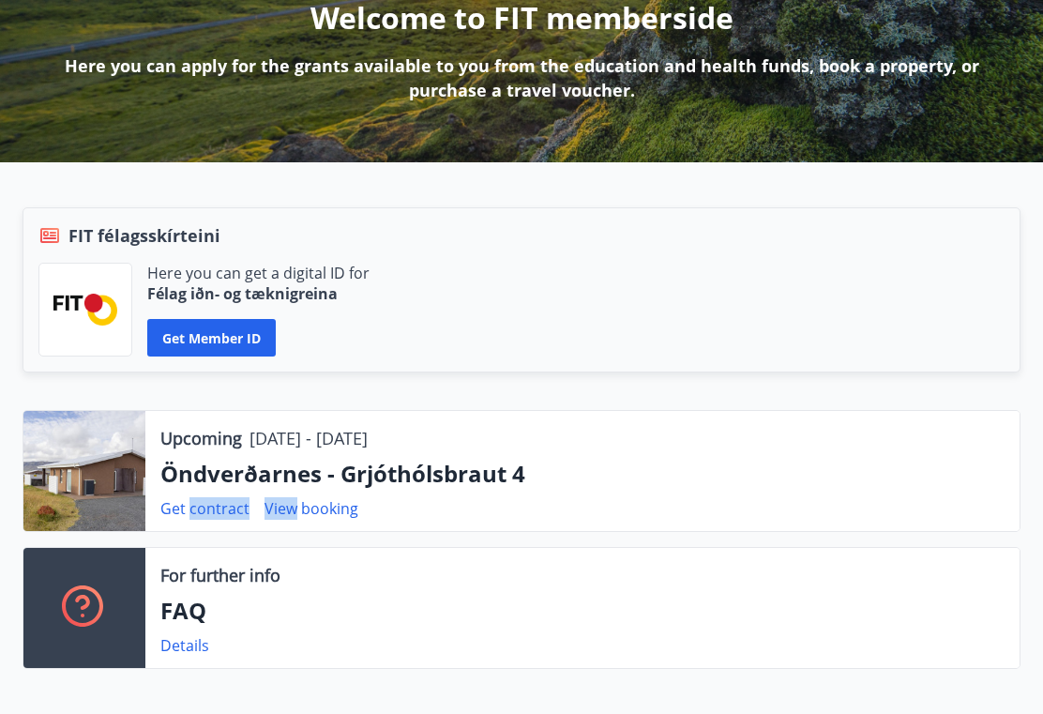
click at [413, 530] on div "Upcoming 15.08.2025 - 22.08.2025 Öndverðarnes - Grjóthólsbraut 4 Get contract V…" at bounding box center [582, 471] width 874 height 120
click at [317, 513] on link "View booking" at bounding box center [311, 508] width 94 height 21
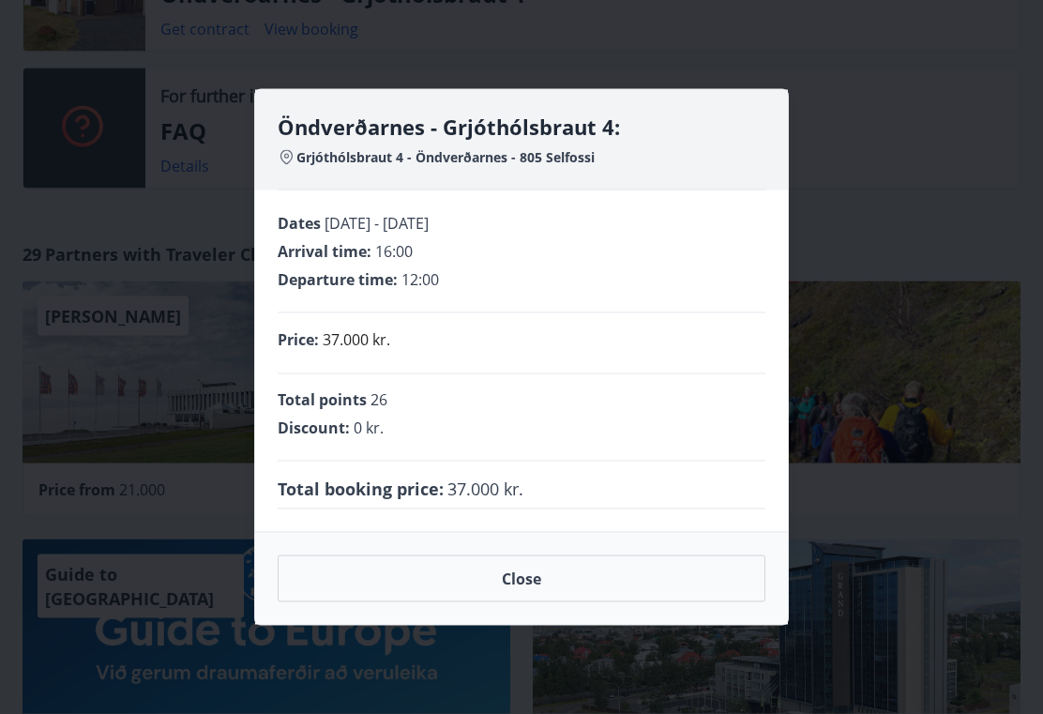
click at [575, 593] on button "Close" at bounding box center [522, 578] width 488 height 47
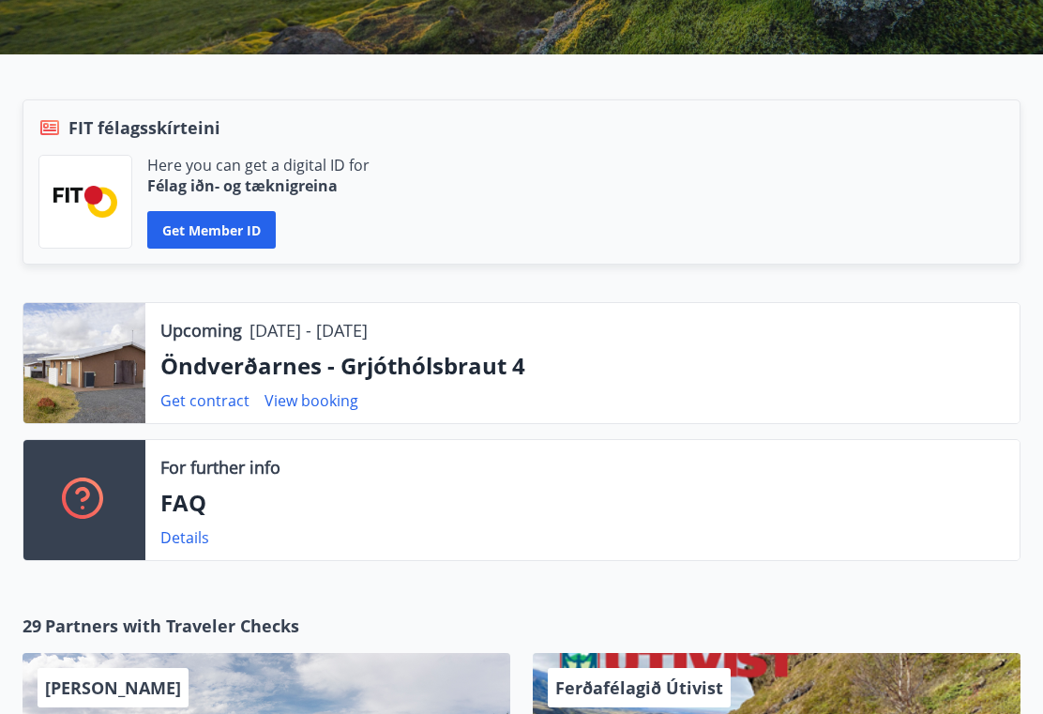
scroll to position [367, 0]
click at [194, 408] on link "Get contract" at bounding box center [204, 400] width 89 height 21
click at [373, 474] on div "For further info" at bounding box center [582, 467] width 844 height 24
click at [218, 408] on link "Get contract" at bounding box center [204, 400] width 89 height 21
click at [203, 399] on link "Get contract" at bounding box center [204, 400] width 89 height 21
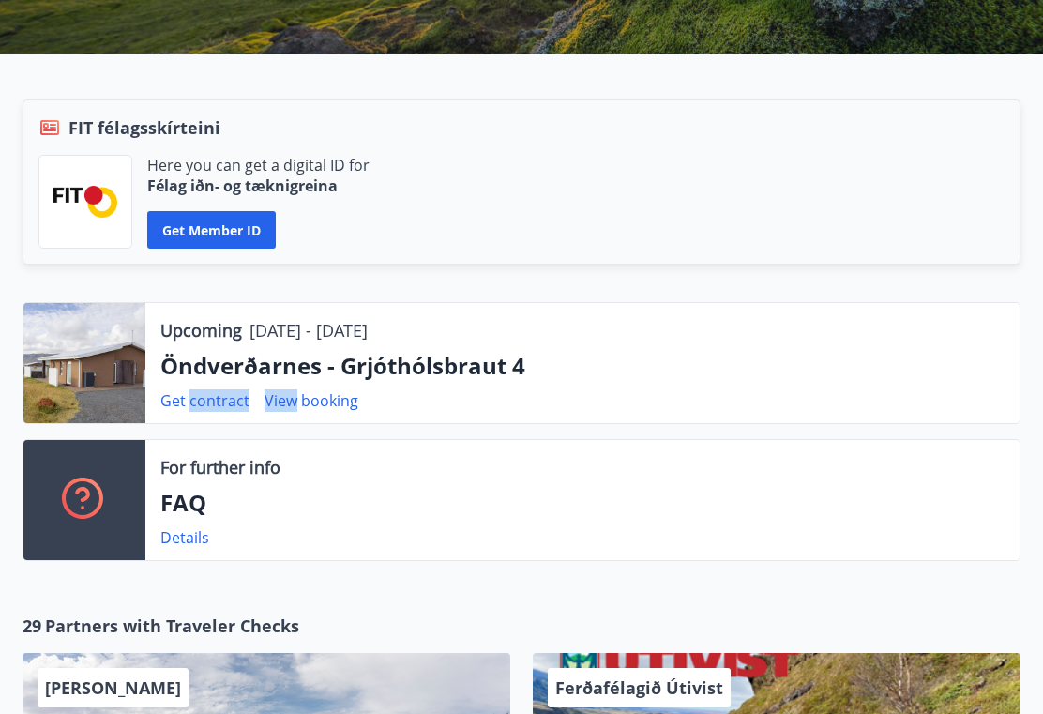
click at [392, 427] on div "Upcoming 15.08.2025 - 22.08.2025 Öndverðarnes - Grjóthólsbraut 4 Get contract V…" at bounding box center [510, 439] width 1020 height 274
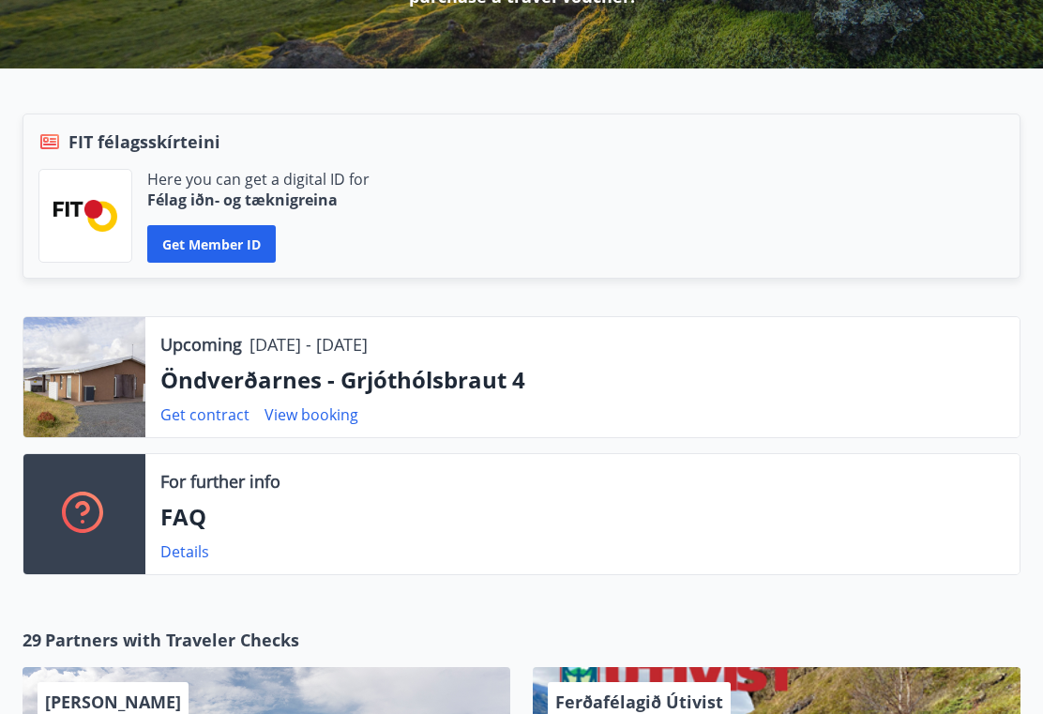
scroll to position [353, 0]
click at [175, 421] on link "Get contract" at bounding box center [204, 414] width 89 height 21
click at [185, 419] on link "Get contract" at bounding box center [204, 414] width 89 height 21
click at [178, 420] on link "Get contract" at bounding box center [204, 414] width 89 height 21
click at [181, 424] on link "Get contract" at bounding box center [204, 414] width 89 height 21
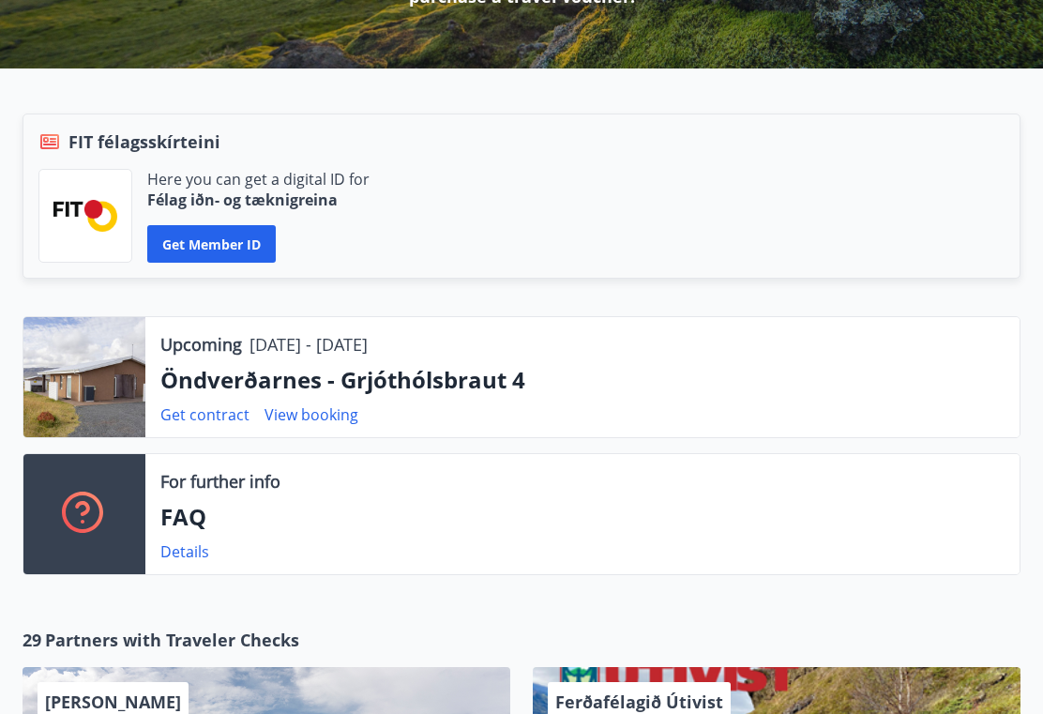
click at [183, 420] on link "Get contract" at bounding box center [204, 414] width 89 height 21
click at [189, 419] on link "Get contract" at bounding box center [204, 414] width 89 height 21
click at [190, 420] on link "Get contract" at bounding box center [204, 414] width 89 height 21
click at [194, 414] on link "Get contract" at bounding box center [204, 414] width 89 height 21
click at [198, 414] on link "Get contract" at bounding box center [204, 414] width 89 height 21
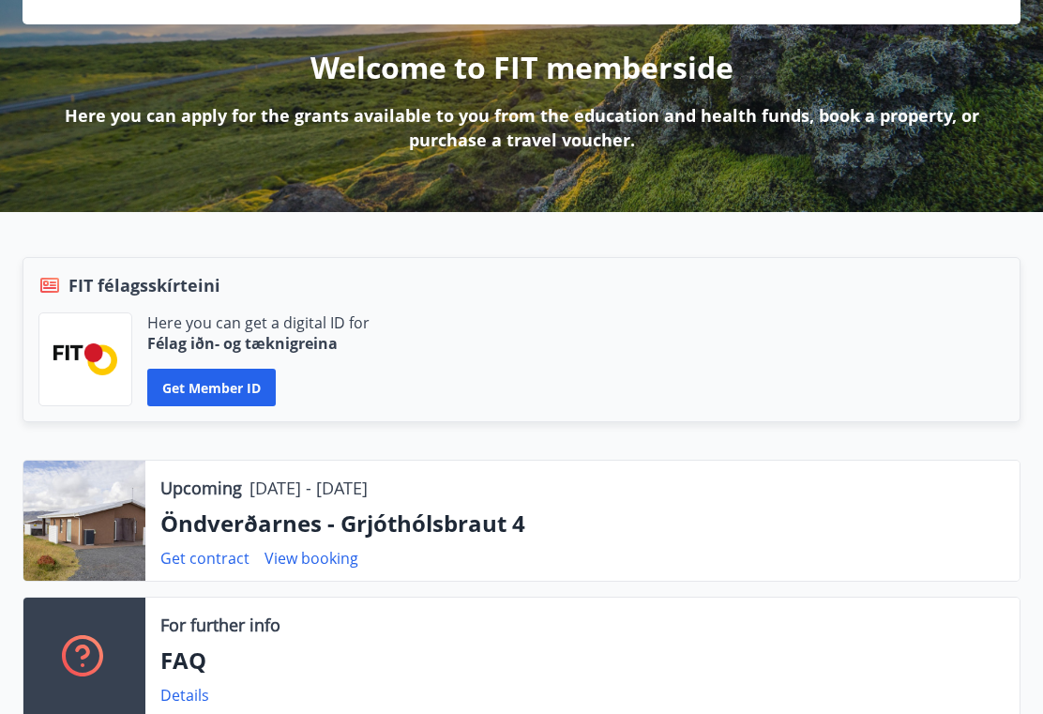
scroll to position [209, 0]
click at [197, 564] on link "Get contract" at bounding box center [204, 558] width 89 height 21
click at [381, 608] on div "For further info FAQ Details" at bounding box center [582, 657] width 874 height 120
click at [637, 533] on p "Öndverðarnes - Grjóthólsbraut 4" at bounding box center [582, 523] width 844 height 32
click at [196, 565] on link "Get contract" at bounding box center [204, 558] width 89 height 21
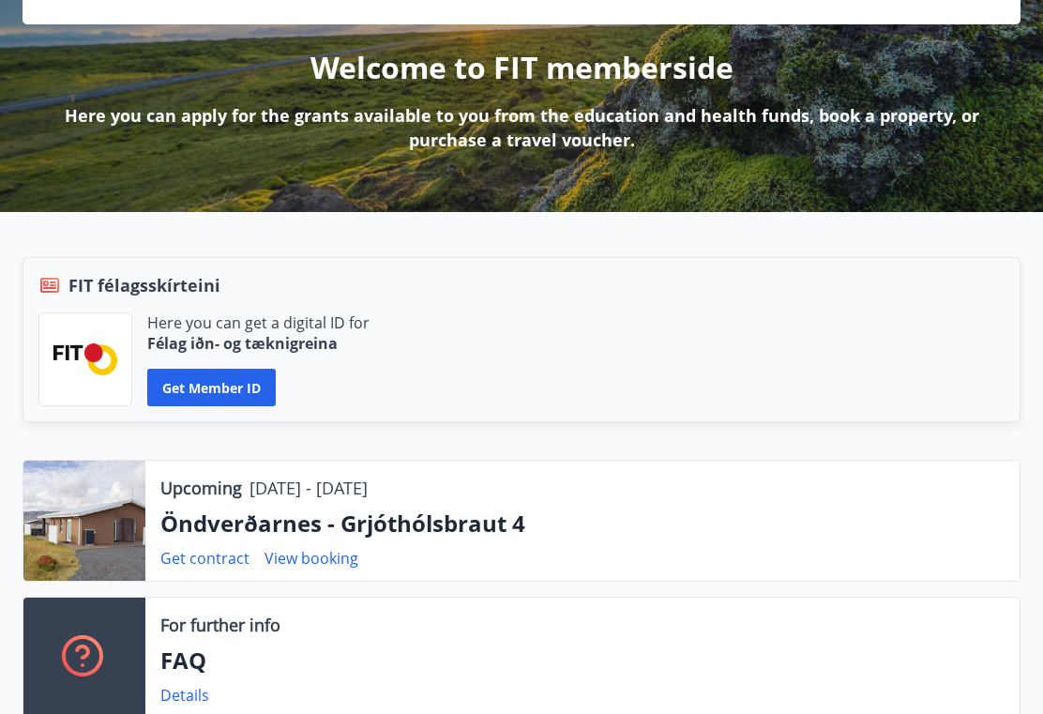
click at [210, 566] on link "Get contract" at bounding box center [204, 558] width 89 height 21
click at [198, 567] on link "Get contract" at bounding box center [204, 558] width 89 height 21
click at [211, 566] on link "Get contract" at bounding box center [204, 558] width 89 height 21
click at [208, 564] on link "Get contract" at bounding box center [204, 558] width 89 height 21
click at [206, 567] on link "Get contract" at bounding box center [204, 558] width 89 height 21
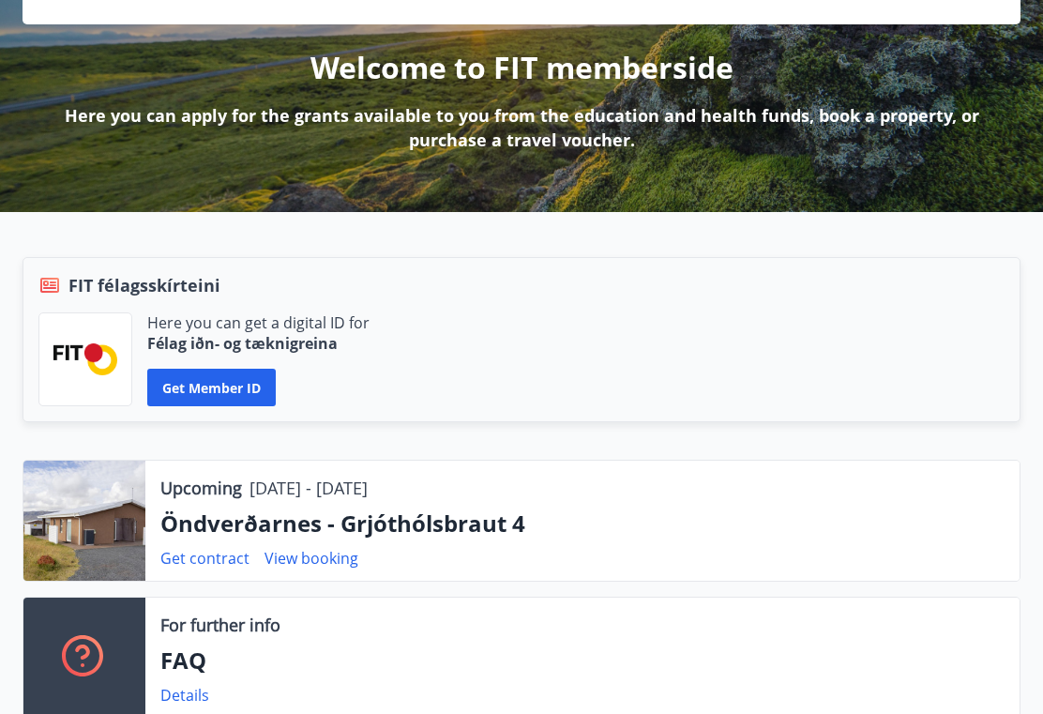
click at [207, 561] on link "Get contract" at bounding box center [204, 558] width 89 height 21
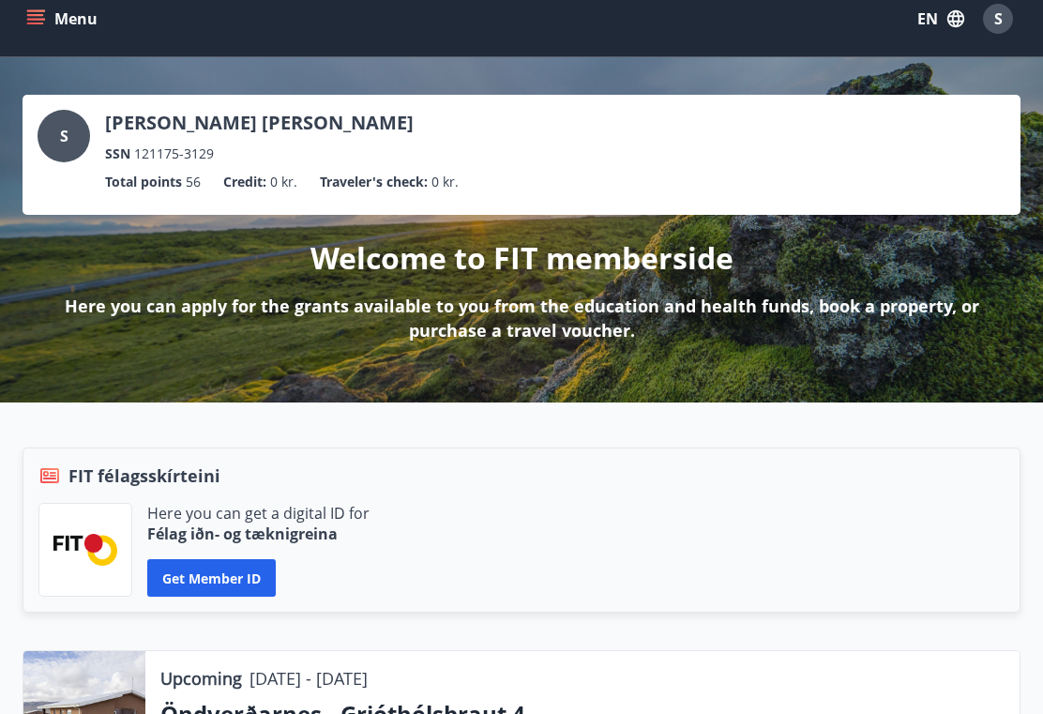
scroll to position [0, 0]
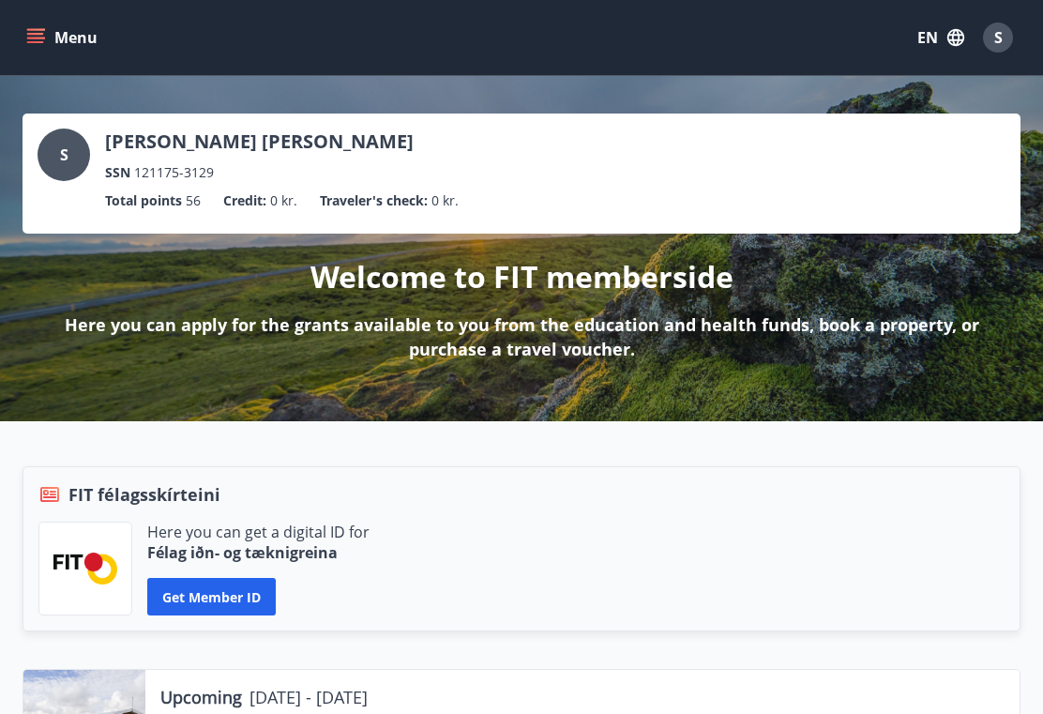
click at [995, 44] on span "S" at bounding box center [998, 37] width 8 height 21
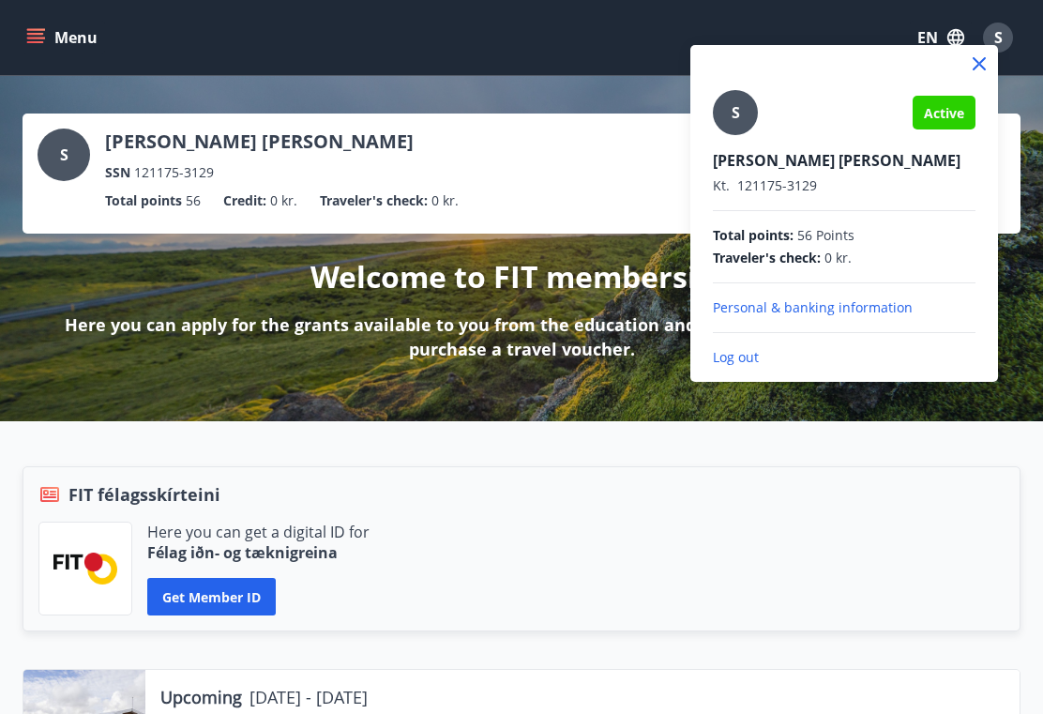
click at [852, 452] on div at bounding box center [521, 357] width 1043 height 714
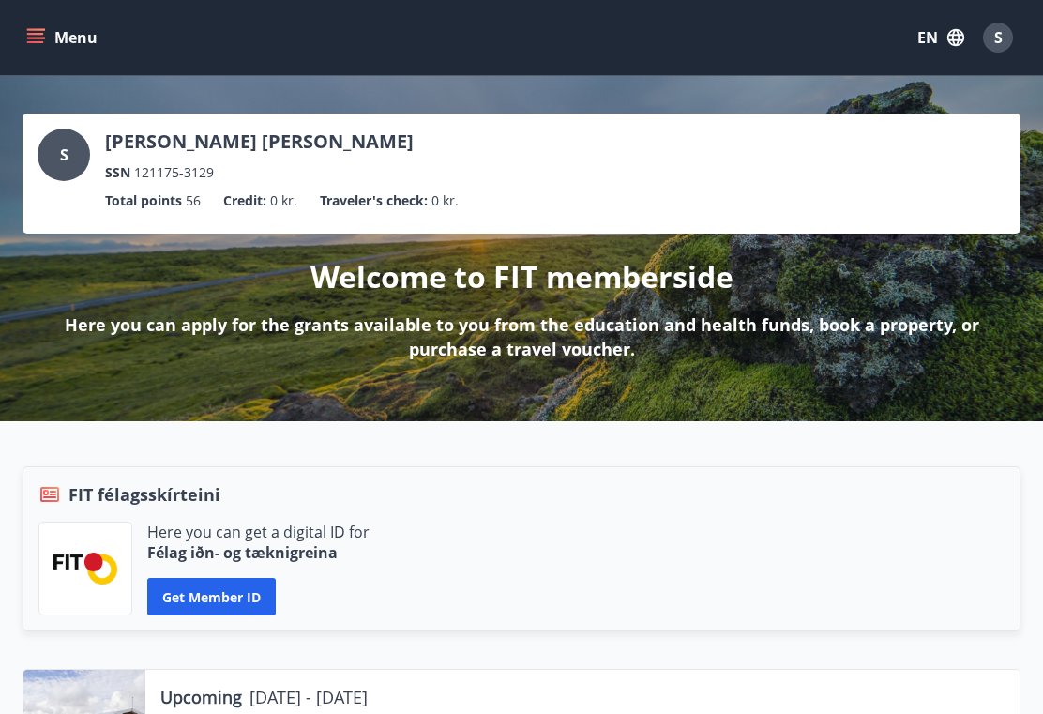
click at [956, 34] on icon "button" at bounding box center [955, 37] width 21 height 21
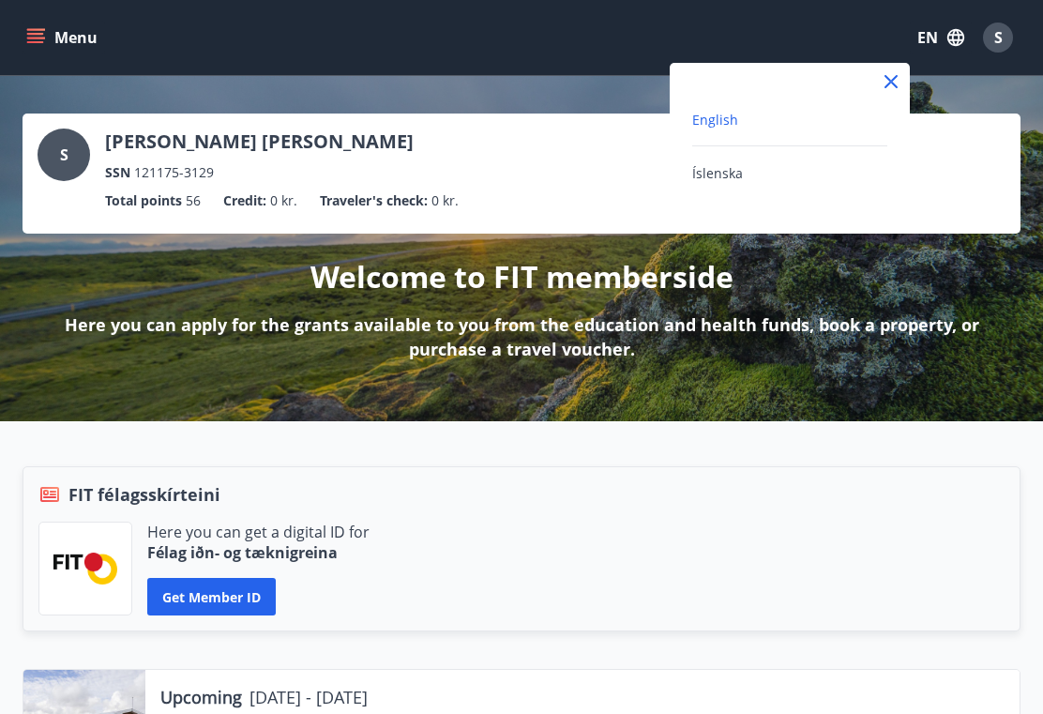
click at [888, 452] on div at bounding box center [521, 357] width 1043 height 714
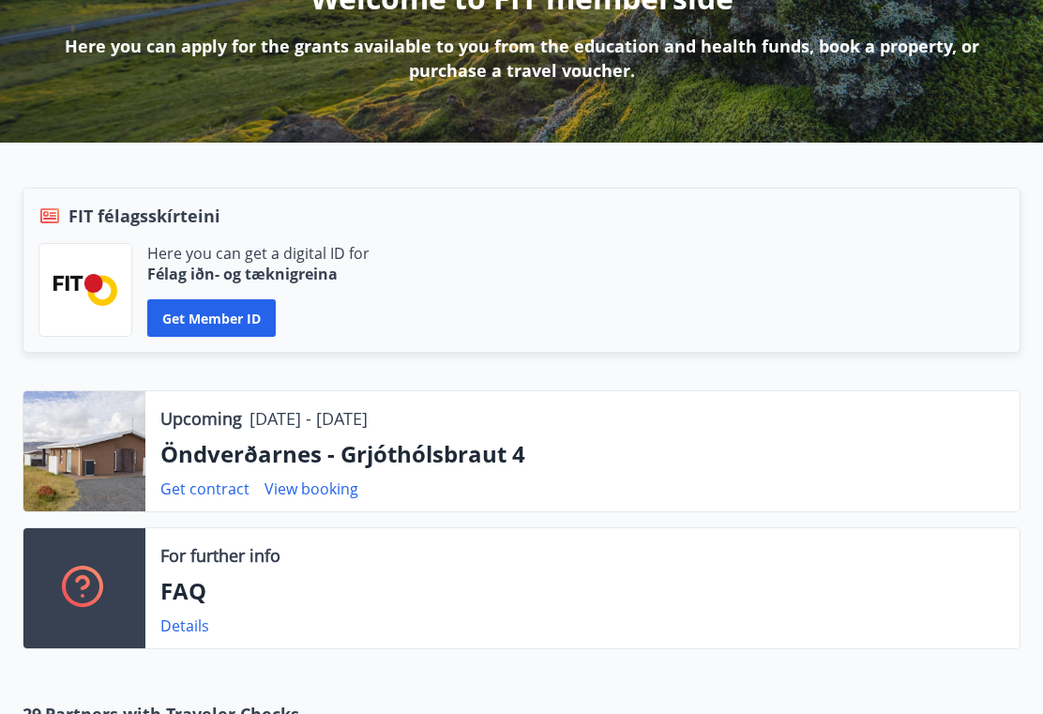
scroll to position [278, 0]
click at [213, 493] on link "Get contract" at bounding box center [204, 488] width 89 height 21
click at [218, 489] on link "Get contract" at bounding box center [204, 488] width 89 height 21
click at [189, 497] on link "Get contract" at bounding box center [204, 488] width 89 height 21
click at [217, 498] on link "Get contract" at bounding box center [204, 488] width 89 height 21
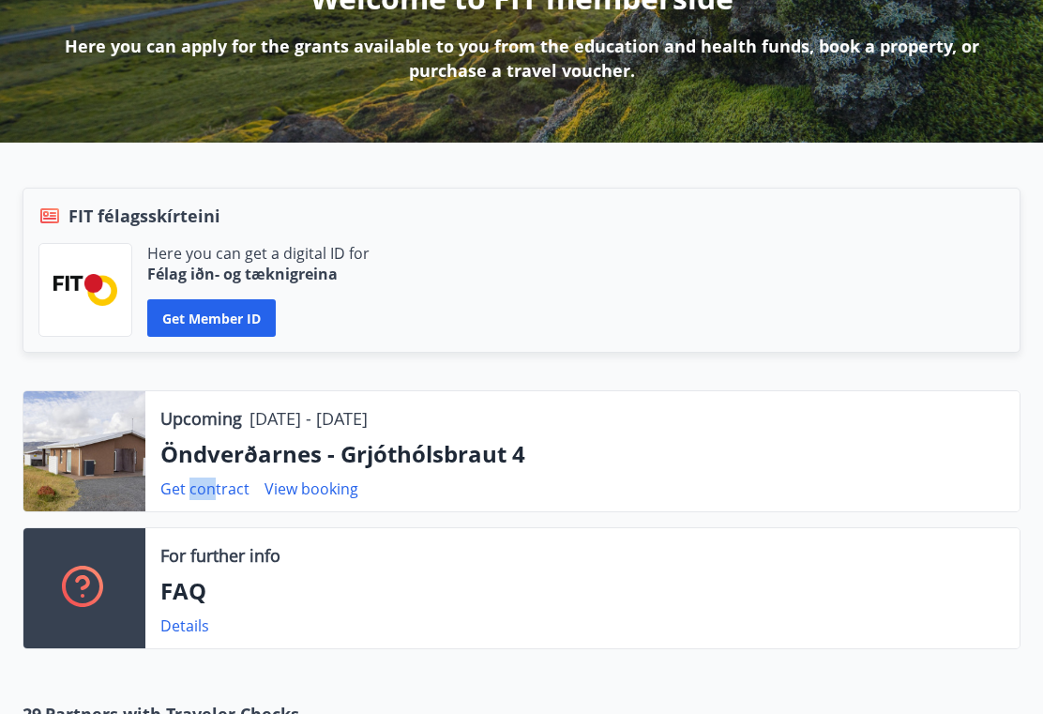
click at [420, 509] on div "Upcoming 15.08.2025 - 22.08.2025 Öndverðarnes - Grjóthólsbraut 4 Get contract V…" at bounding box center [582, 451] width 874 height 120
click at [400, 492] on div "Get contract View booking" at bounding box center [582, 488] width 844 height 23
click at [324, 492] on link "View booking" at bounding box center [311, 488] width 94 height 21
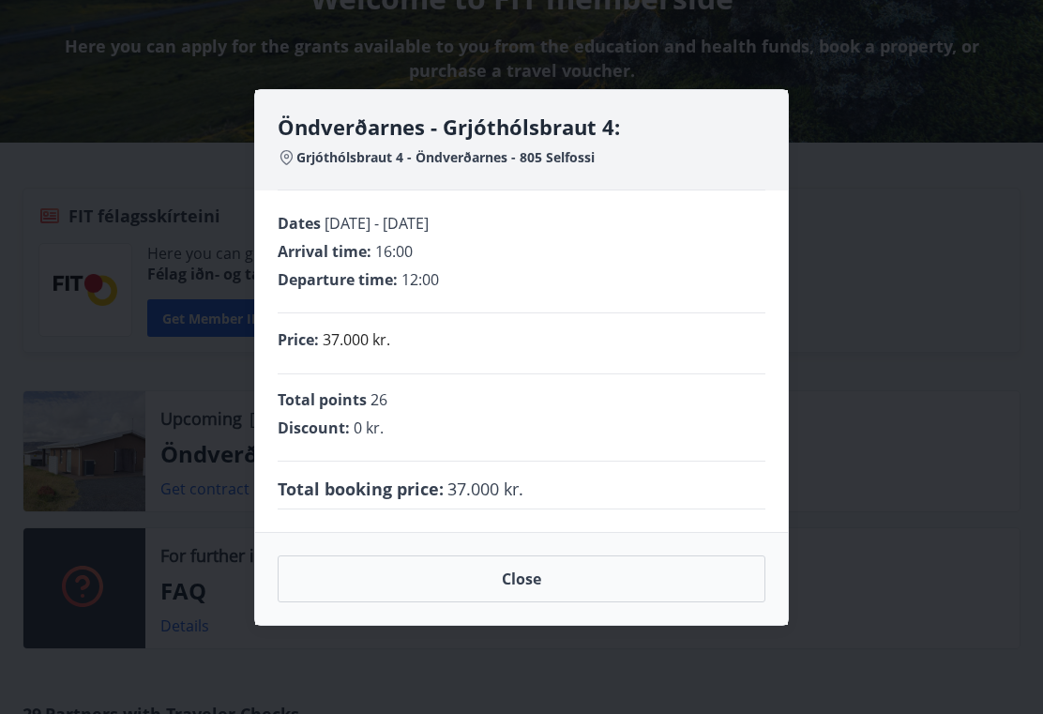
click at [576, 591] on button "Close" at bounding box center [522, 578] width 488 height 47
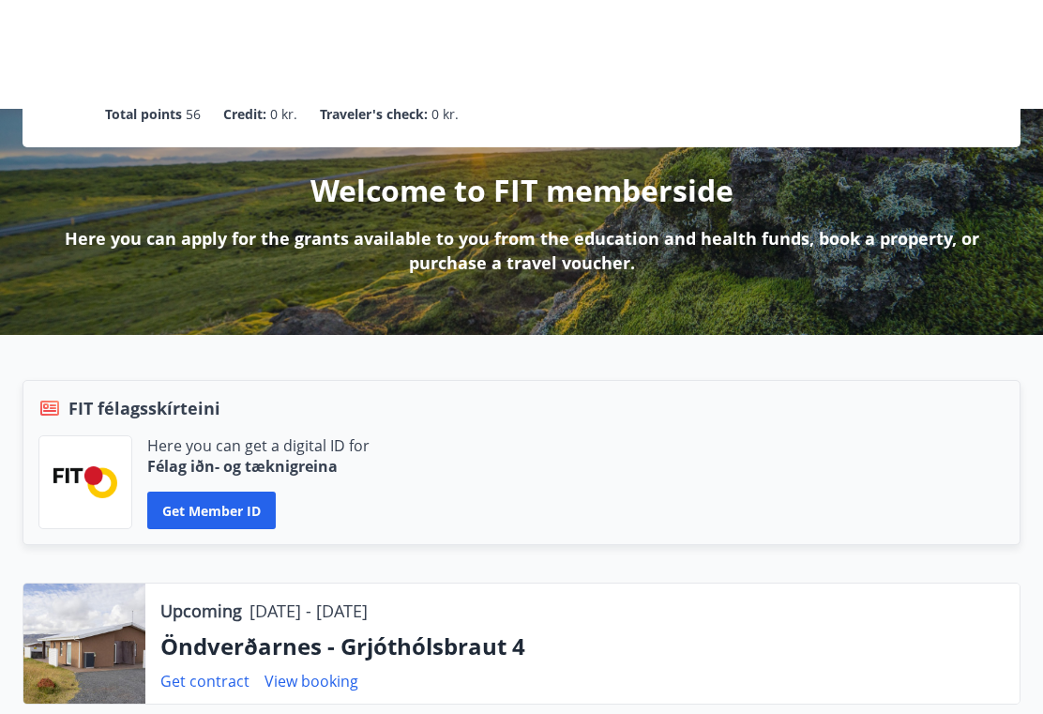
scroll to position [0, 0]
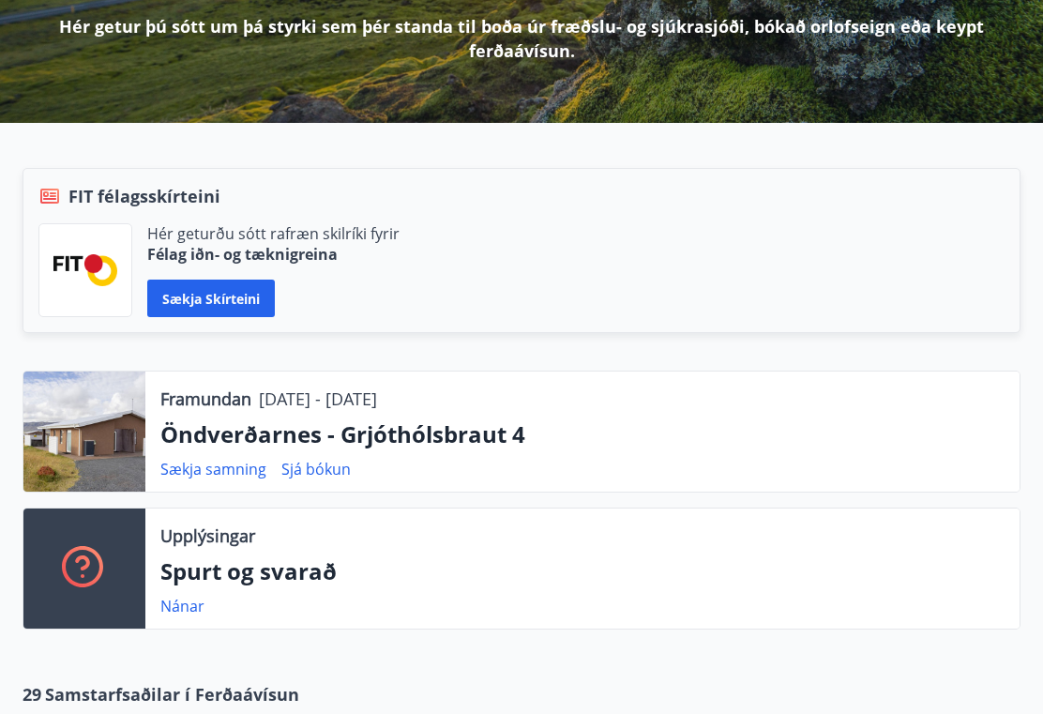
scroll to position [298, 0]
click at [228, 472] on link "Sækja samning" at bounding box center [213, 469] width 106 height 21
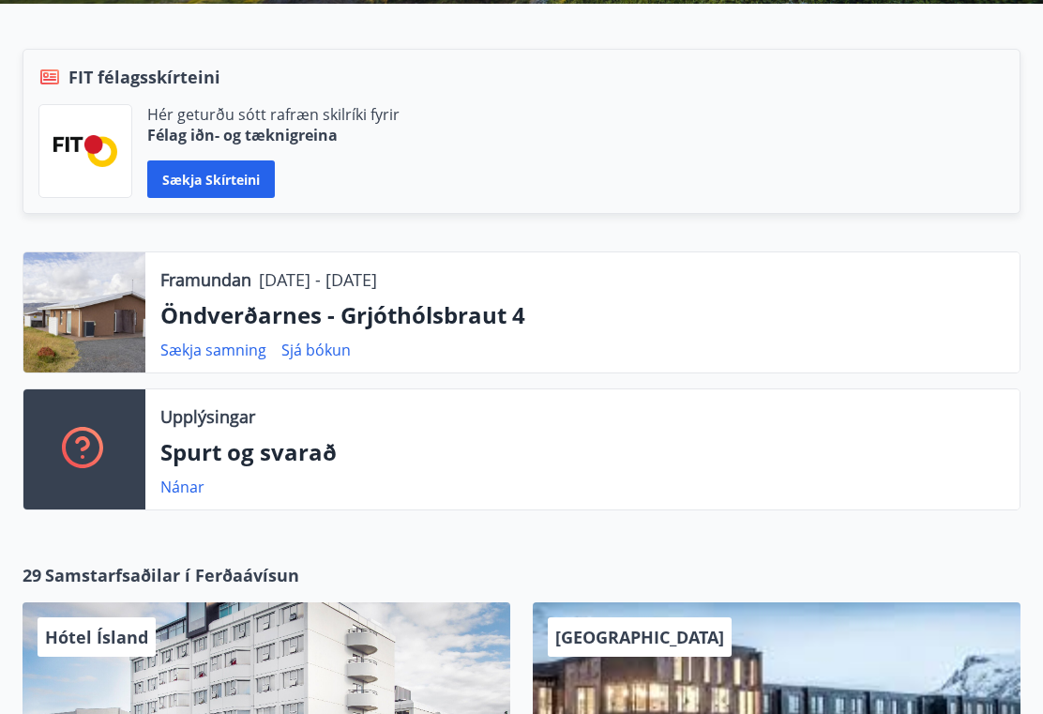
scroll to position [328, 0]
